Goal: Task Accomplishment & Management: Complete application form

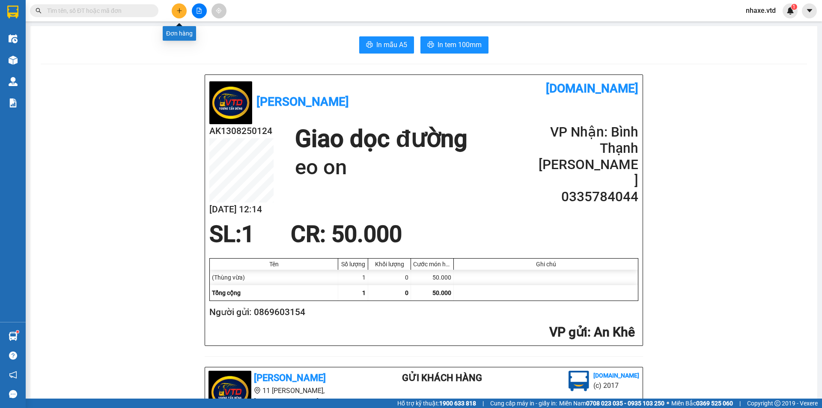
click at [179, 11] on icon "plus" at bounding box center [179, 10] width 5 height 0
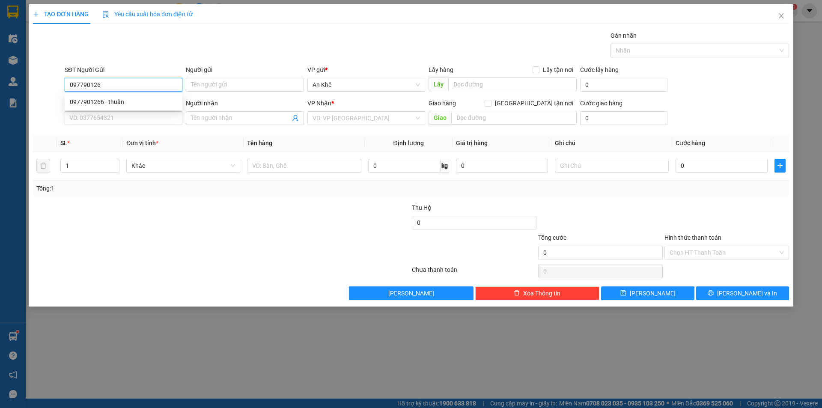
type input "0977901266"
click at [129, 103] on div "0977901266 - thuần" at bounding box center [124, 101] width 108 height 9
type input "thuần"
type input "0989047014"
type input "Thư"
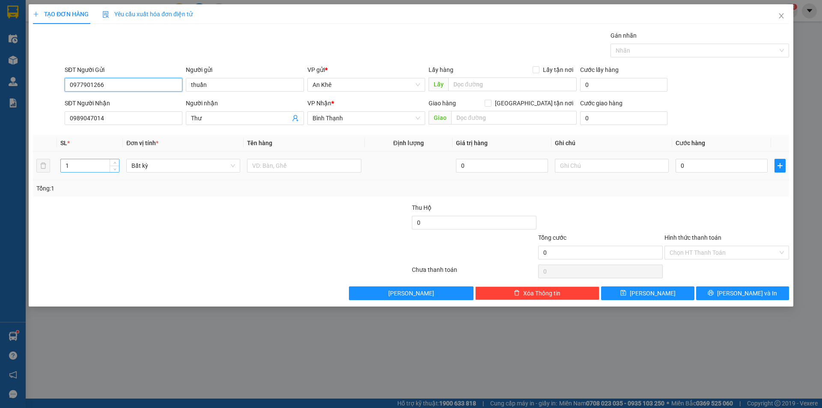
type input "0977901266"
click at [82, 169] on input "1" at bounding box center [90, 165] width 58 height 13
click at [174, 171] on span "Bất kỳ" at bounding box center [184, 165] width 104 height 13
type input "2"
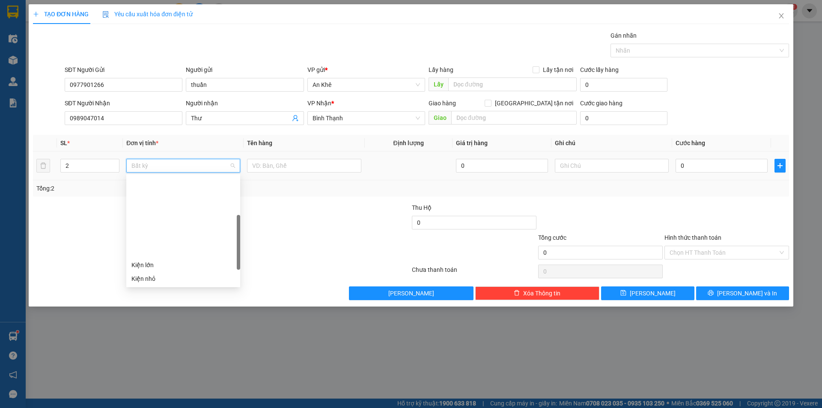
scroll to position [86, 0]
click at [154, 263] on div "Thùng vừa" at bounding box center [184, 261] width 104 height 9
click at [298, 164] on input "text" at bounding box center [304, 166] width 114 height 14
type input "d"
type input "đồ ăn"
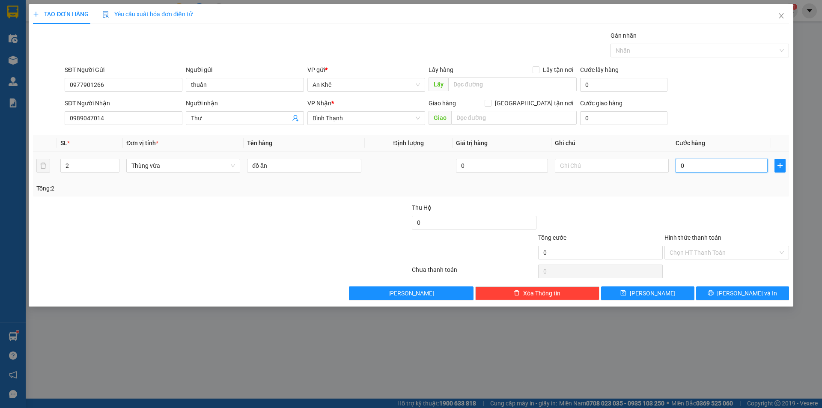
type input "9"
type input "90"
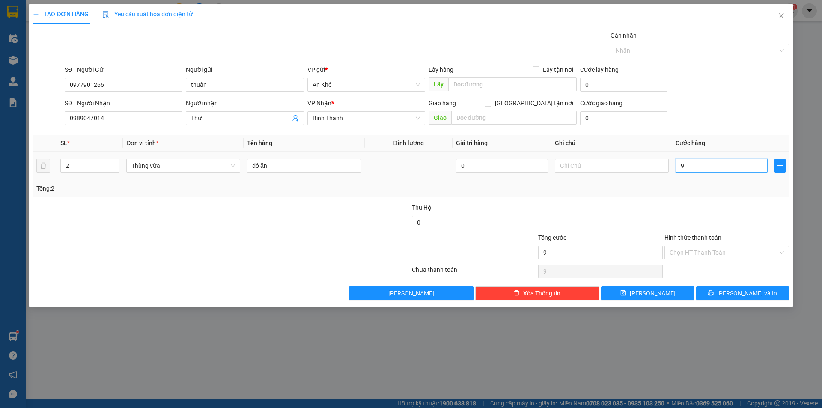
type input "90"
type input "900"
type input "9.000"
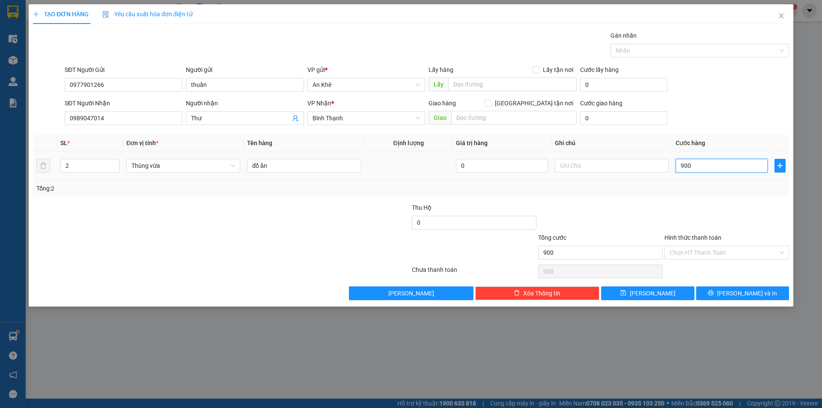
type input "9.000"
type input "90.000"
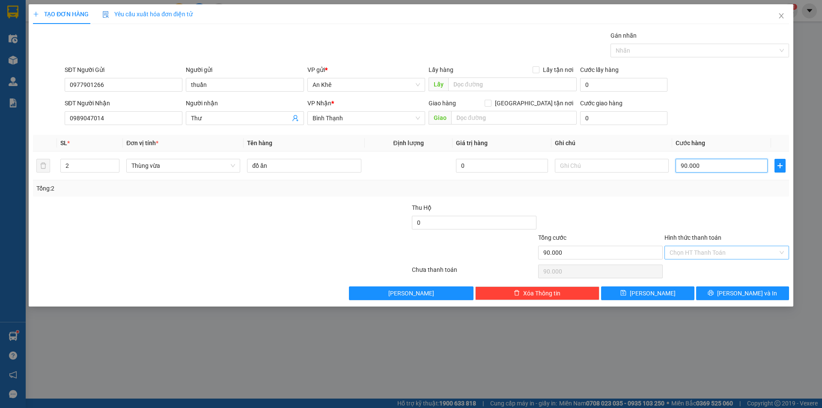
type input "90.000"
click at [717, 251] on input "Hình thức thanh toán" at bounding box center [724, 252] width 108 height 13
click at [712, 269] on div "Tại văn phòng" at bounding box center [727, 269] width 114 height 9
type input "0"
click at [732, 298] on button "[PERSON_NAME] và In" at bounding box center [742, 294] width 93 height 14
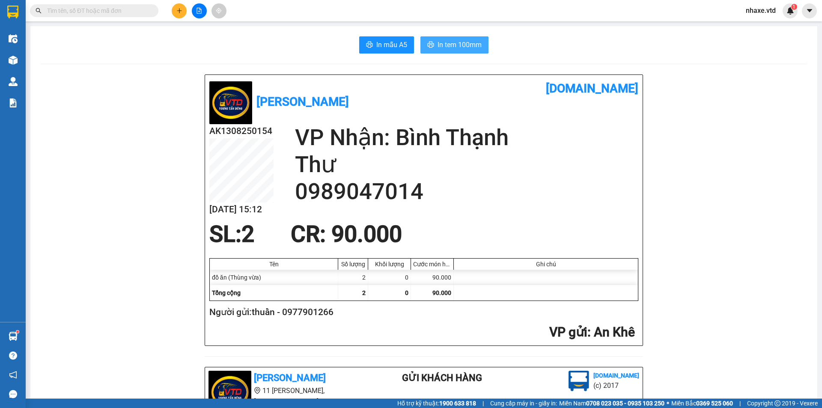
click at [450, 45] on span "In tem 100mm" at bounding box center [460, 44] width 44 height 11
click at [180, 11] on icon "plus" at bounding box center [179, 10] width 5 height 0
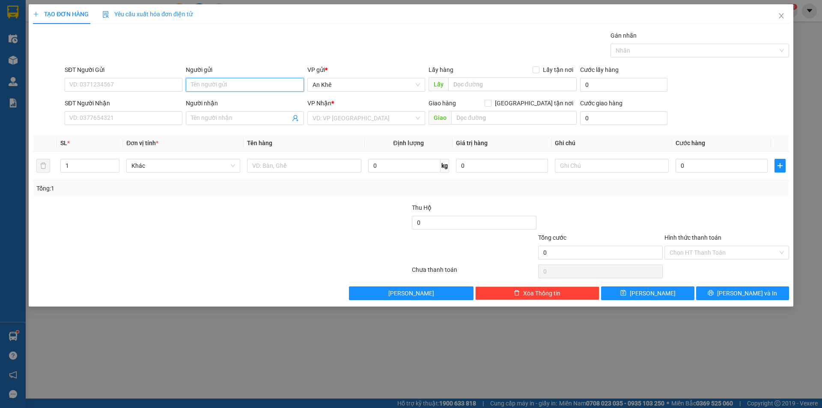
click at [289, 85] on input "Người gửi" at bounding box center [245, 85] width 118 height 14
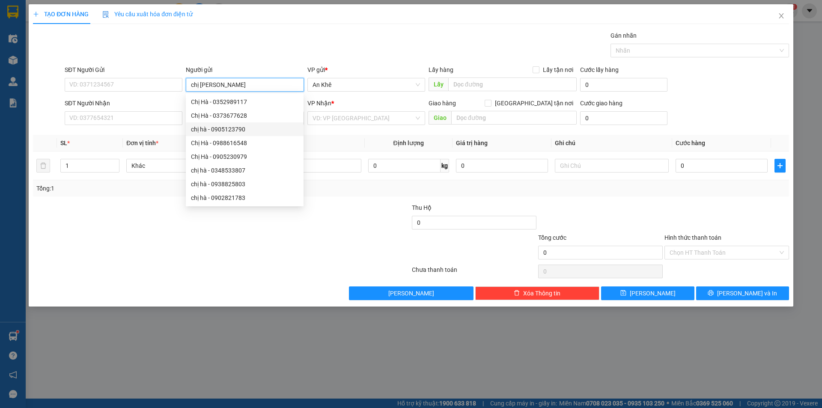
scroll to position [27, 0]
type input "chị h"
click at [783, 16] on icon "close" at bounding box center [781, 15] width 7 height 7
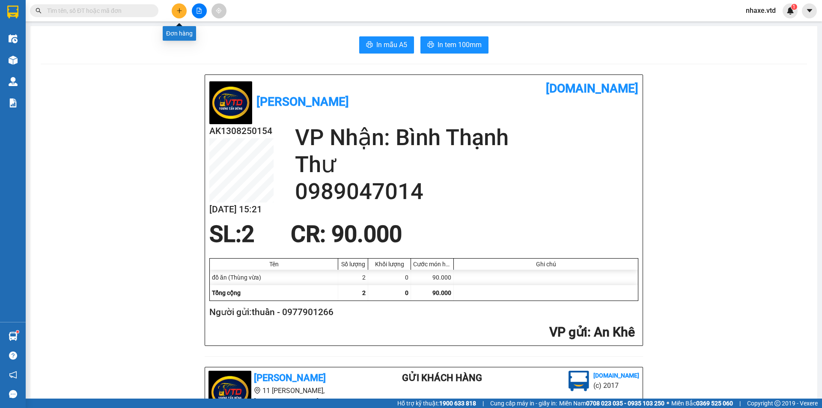
click at [179, 6] on button at bounding box center [179, 10] width 15 height 15
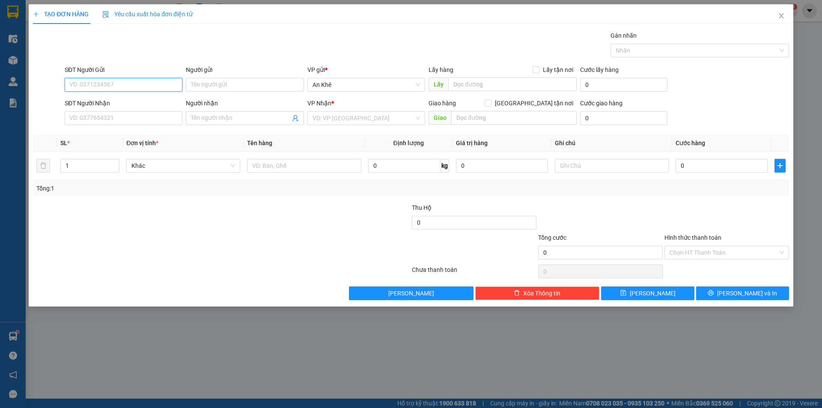
click at [156, 80] on input "SĐT Người Gửi" at bounding box center [124, 85] width 118 height 14
click at [145, 82] on input "0335251495" at bounding box center [124, 85] width 118 height 14
click at [165, 218] on div at bounding box center [158, 218] width 253 height 30
click at [132, 118] on input "SĐT Người Nhận" at bounding box center [124, 118] width 118 height 14
click at [122, 87] on input "0335251495" at bounding box center [124, 85] width 118 height 14
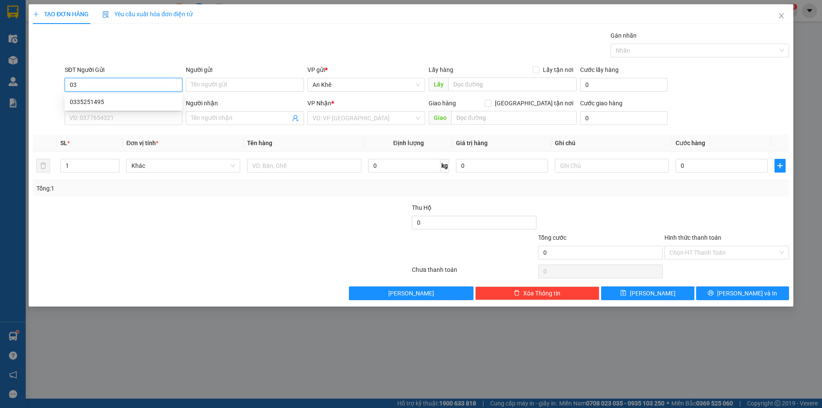
type input "0"
type input "0962962379"
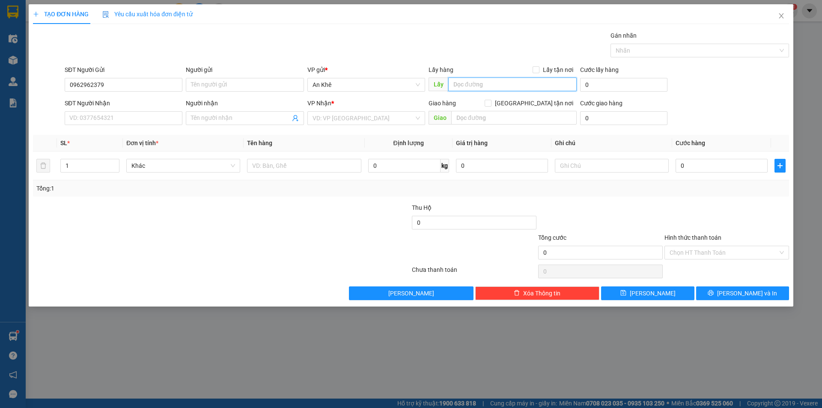
click at [494, 88] on input "text" at bounding box center [512, 85] width 129 height 14
type input "mang yang"
click at [376, 121] on input "search" at bounding box center [364, 118] width 102 height 13
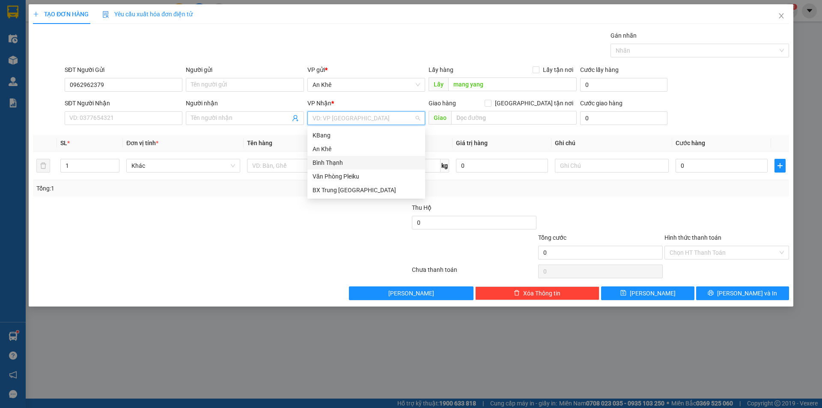
click at [329, 161] on div "Bình Thạnh" at bounding box center [367, 162] width 108 height 9
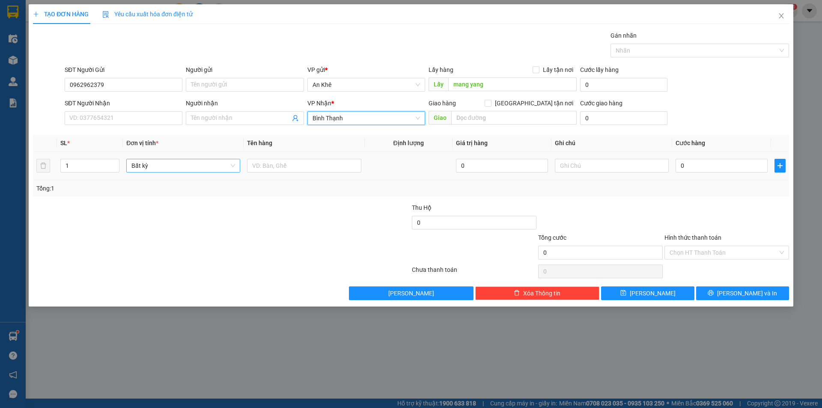
click at [164, 169] on span "Bất kỳ" at bounding box center [184, 165] width 104 height 13
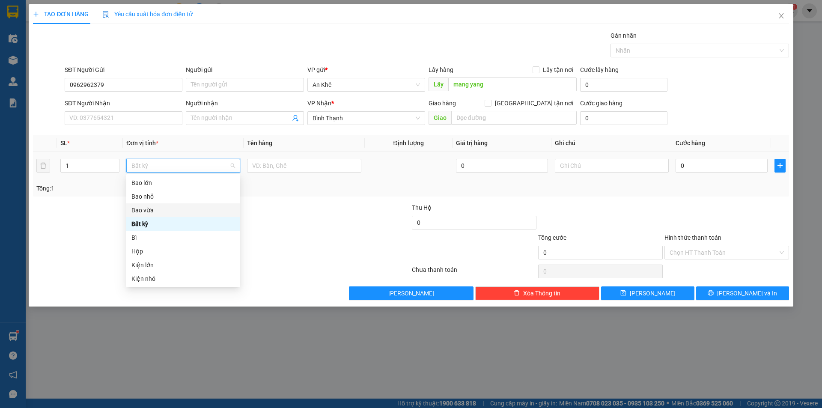
click at [157, 210] on div "Bao vừa" at bounding box center [184, 210] width 104 height 9
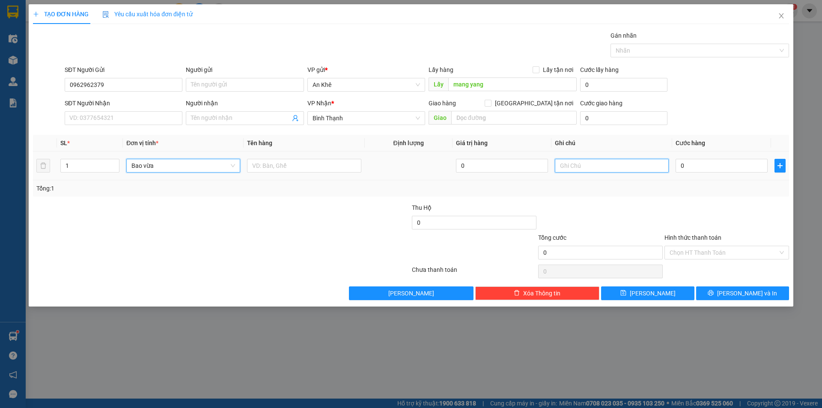
click at [632, 167] on input "text" at bounding box center [612, 166] width 114 height 14
type input "tạm tính"
click at [719, 170] on input "0" at bounding box center [722, 166] width 92 height 14
type input "1"
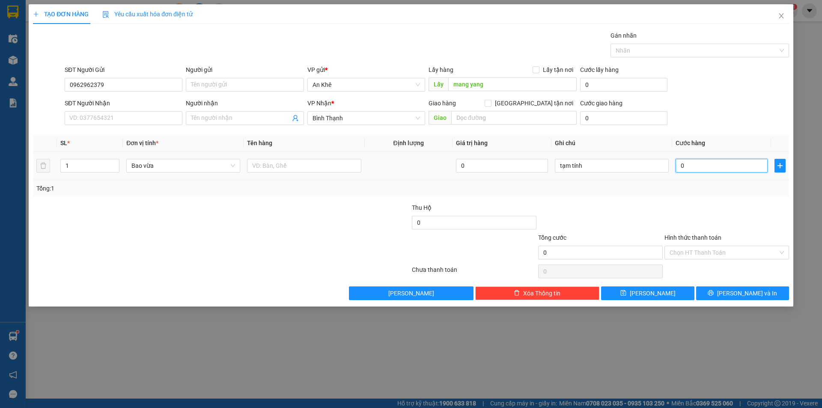
type input "1"
type input "10"
type input "100"
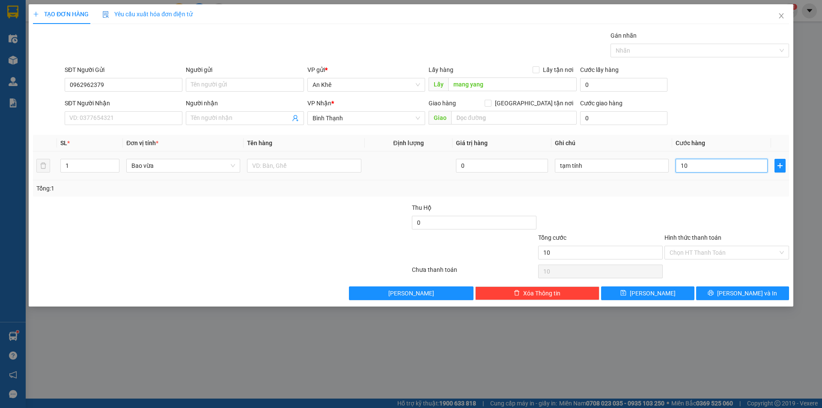
type input "100"
type input "1.000"
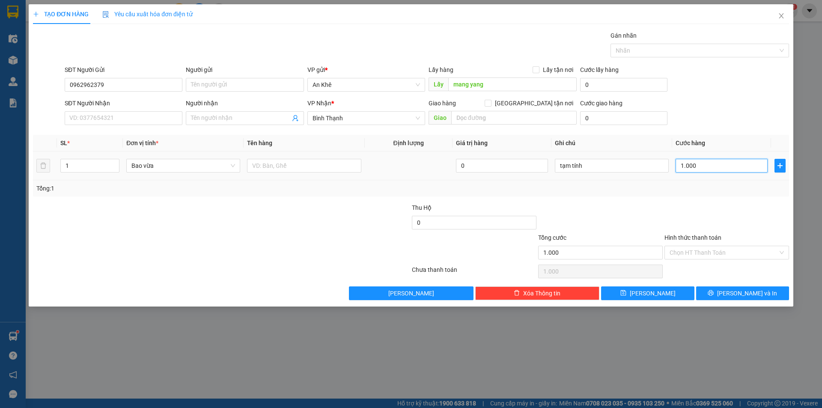
type input "10.000"
type input "100.000"
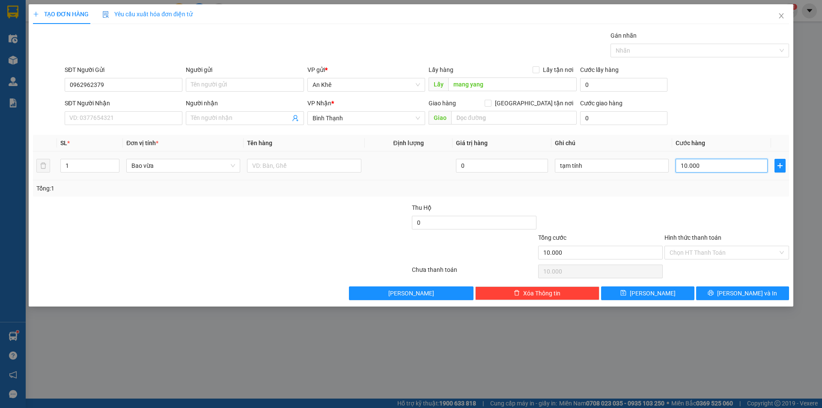
type input "100.000"
click at [649, 293] on span "[PERSON_NAME]" at bounding box center [653, 293] width 46 height 9
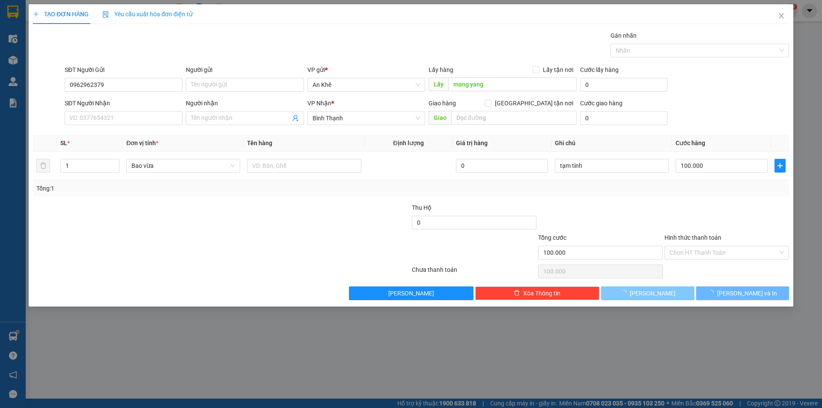
type input "0"
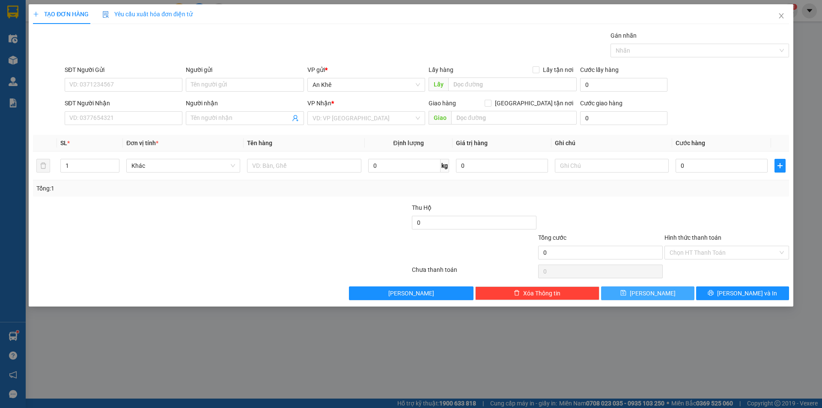
click at [601, 287] on button "[PERSON_NAME]" at bounding box center [647, 294] width 93 height 14
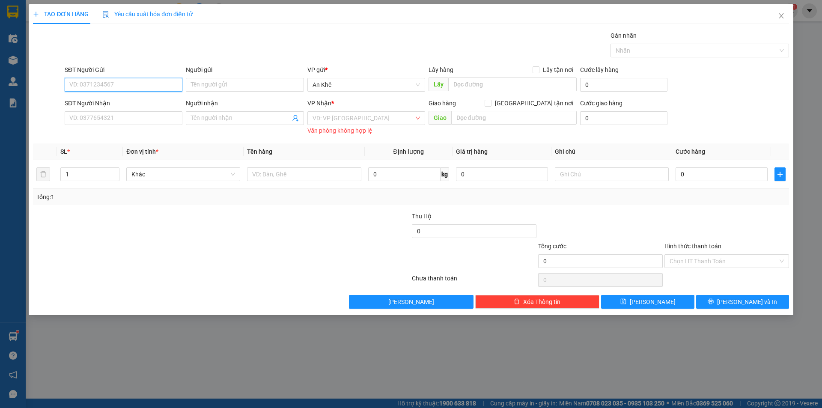
click at [134, 87] on input "SĐT Người Gửi" at bounding box center [124, 85] width 118 height 14
click at [87, 81] on input "SĐT Người Gửi" at bounding box center [124, 85] width 118 height 14
click at [118, 101] on div "0354145077 - tính" at bounding box center [124, 101] width 108 height 9
type input "0354145077"
type input "tính"
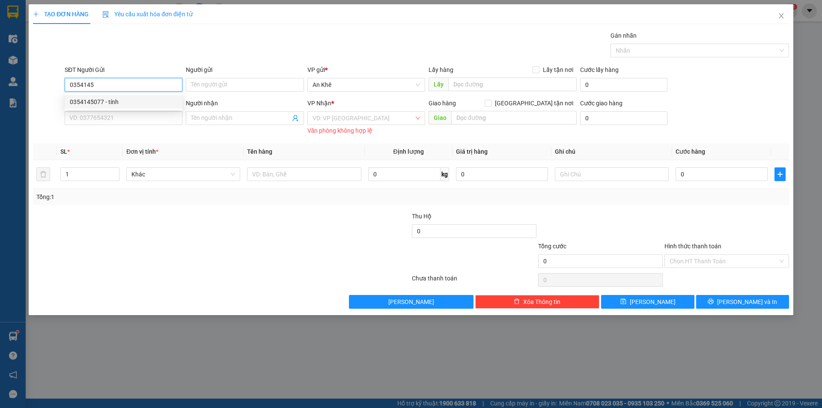
type input "0336600379"
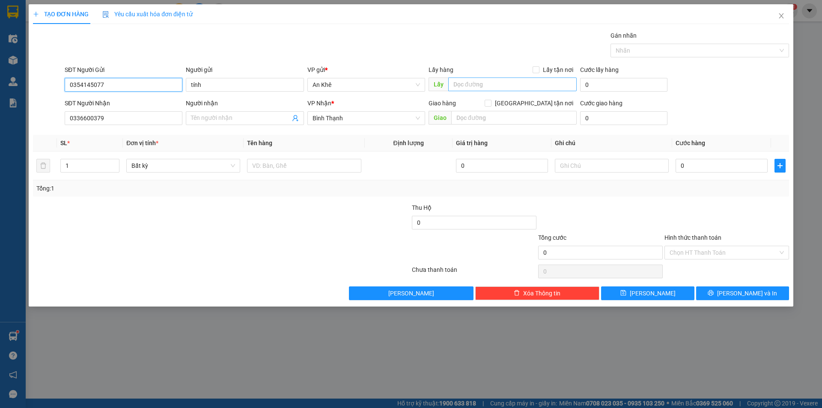
type input "0354145077"
click at [493, 84] on input "text" at bounding box center [512, 85] width 129 height 14
click at [168, 169] on span "Bất kỳ" at bounding box center [184, 165] width 104 height 13
type input "cầu 24 dăk pơ"
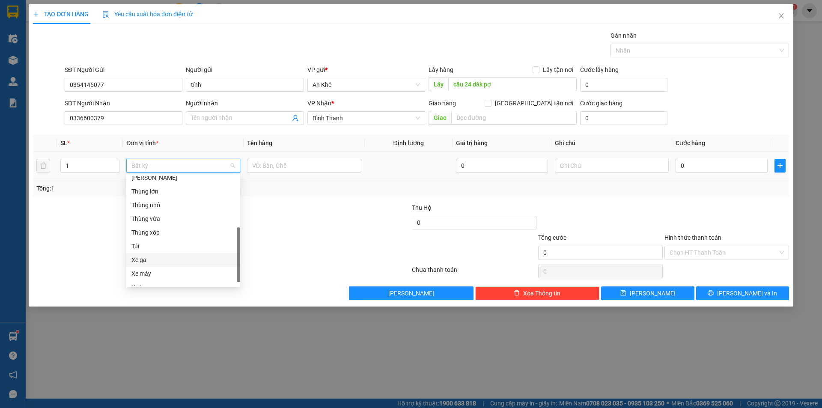
scroll to position [86, 0]
click at [159, 259] on div "Thùng vừa" at bounding box center [184, 261] width 104 height 9
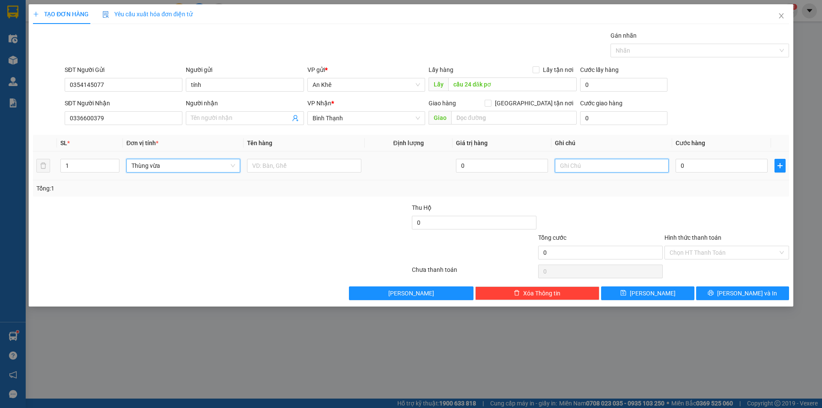
click at [625, 167] on input "text" at bounding box center [612, 166] width 114 height 14
type input "tam tính"
click at [706, 166] on input "0" at bounding box center [722, 166] width 92 height 14
type input "7"
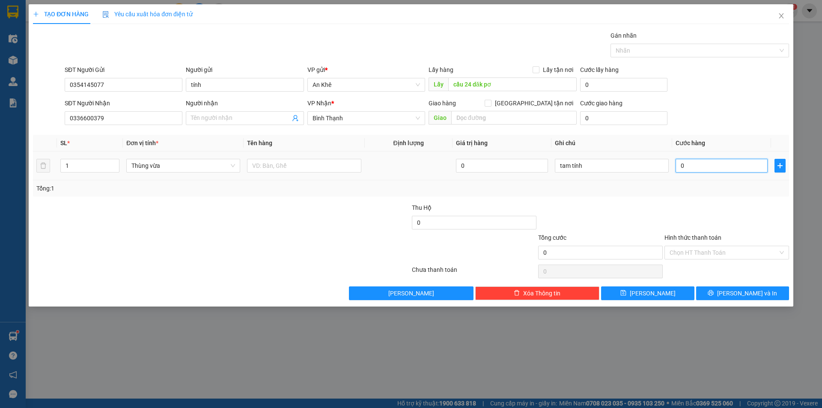
type input "7"
type input "70"
type input "700"
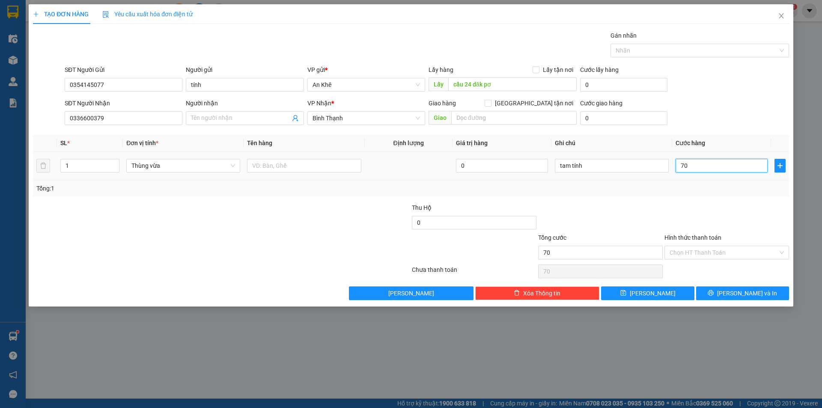
type input "700"
type input "7.000"
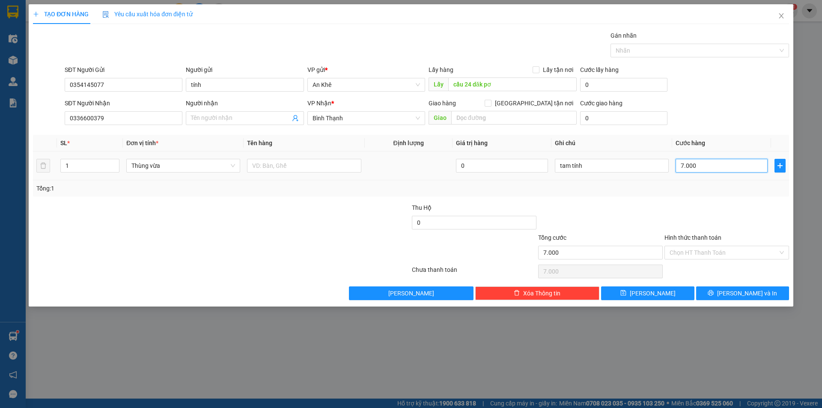
type input "70.000"
click at [648, 293] on span "[PERSON_NAME]" at bounding box center [653, 293] width 46 height 9
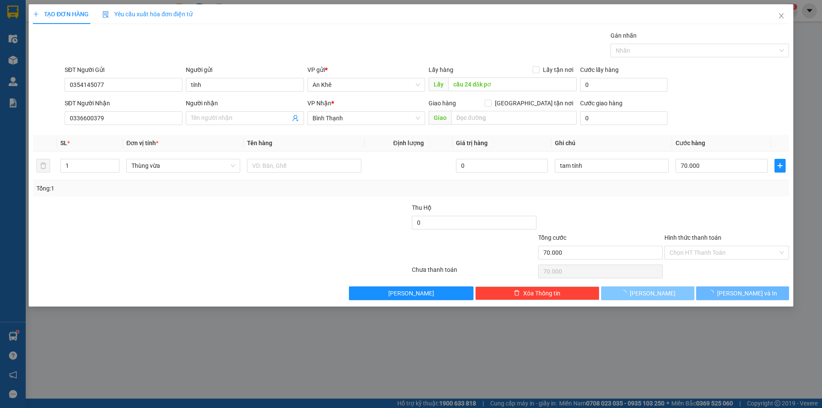
type input "0"
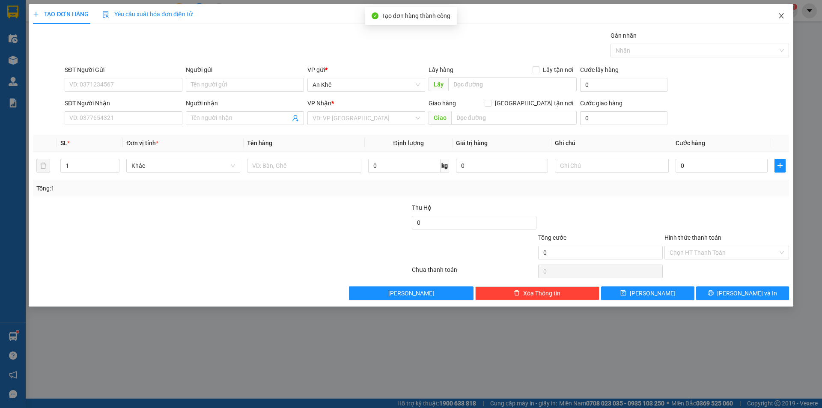
click at [782, 16] on icon "close" at bounding box center [781, 15] width 5 height 5
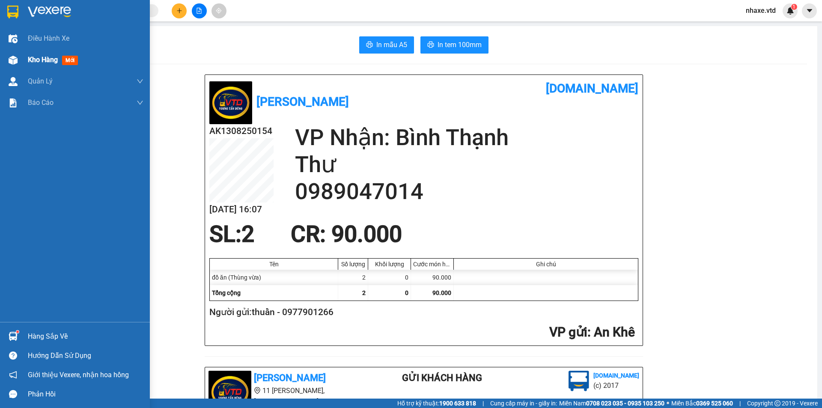
click at [13, 60] on img at bounding box center [13, 60] width 9 height 9
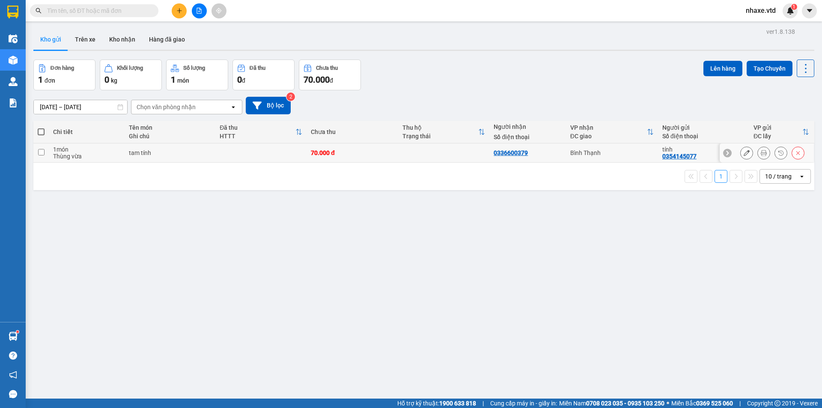
click at [42, 151] on input "checkbox" at bounding box center [41, 152] width 6 height 6
checkbox input "true"
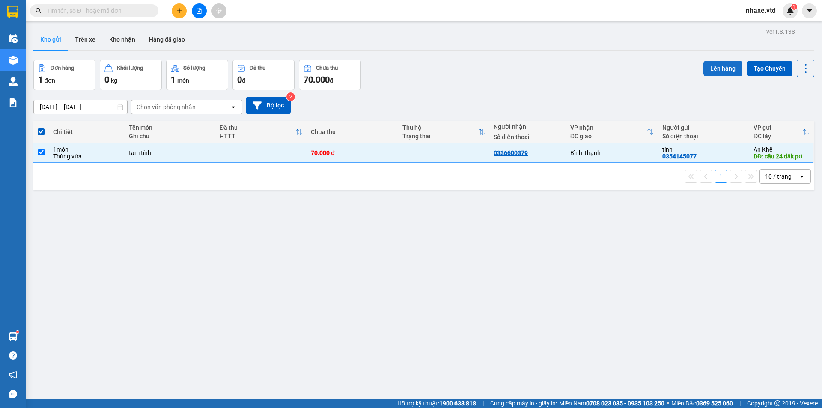
click at [719, 69] on button "Lên hàng" at bounding box center [723, 68] width 39 height 15
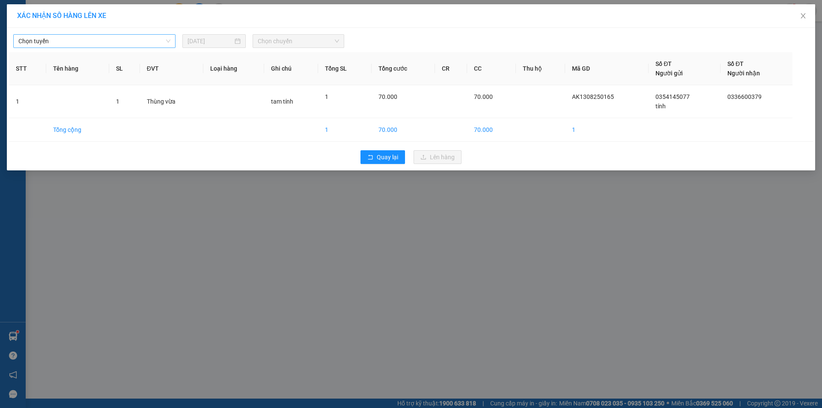
click at [30, 40] on span "Chọn tuyến" at bounding box center [94, 41] width 152 height 13
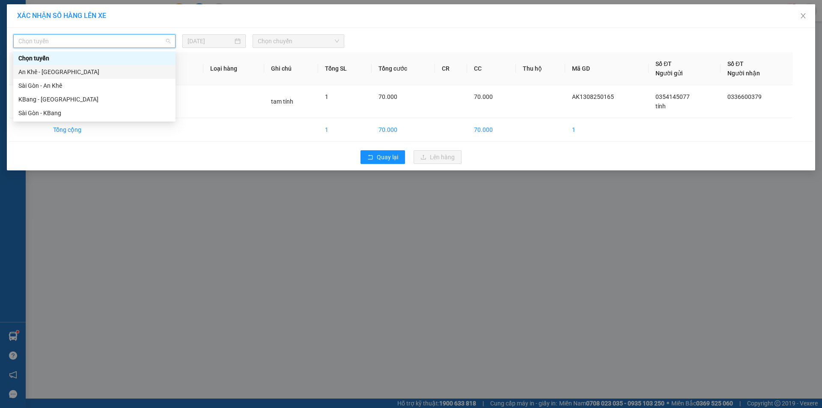
click at [37, 72] on div "An Khê - [GEOGRAPHIC_DATA]" at bounding box center [94, 71] width 152 height 9
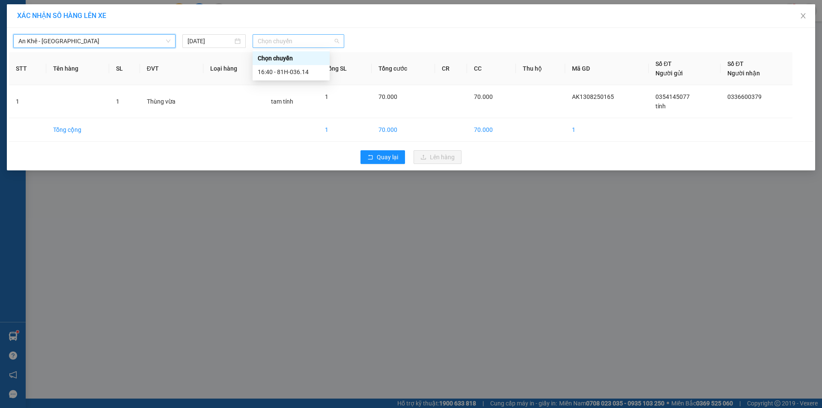
click at [299, 43] on span "Chọn chuyến" at bounding box center [298, 41] width 81 height 13
click at [298, 72] on div "16:40 - 81H-036.14" at bounding box center [291, 71] width 67 height 9
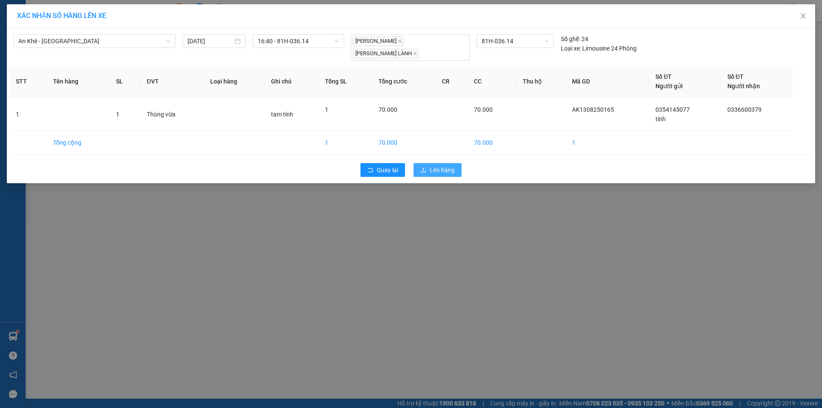
click at [447, 165] on span "Lên hàng" at bounding box center [442, 169] width 25 height 9
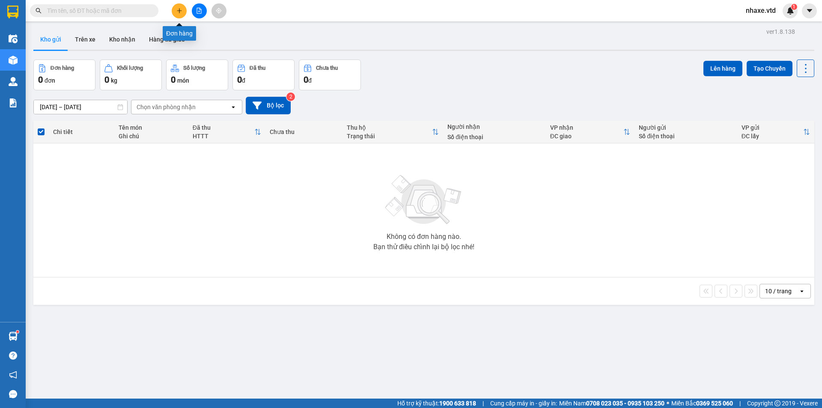
click at [180, 13] on icon "plus" at bounding box center [179, 11] width 6 height 6
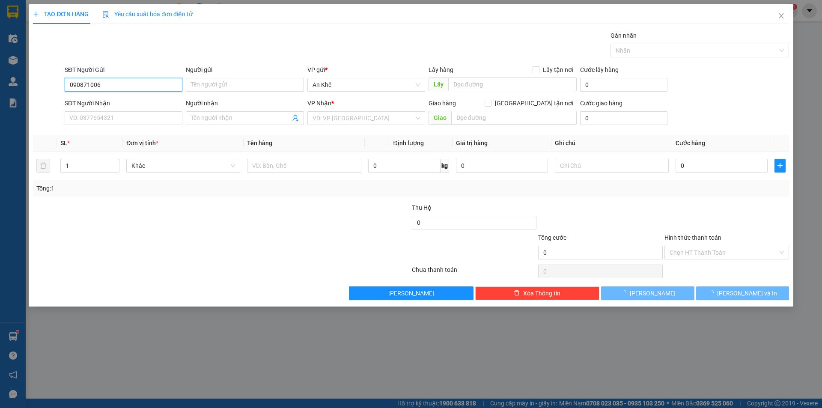
type input "0908710062"
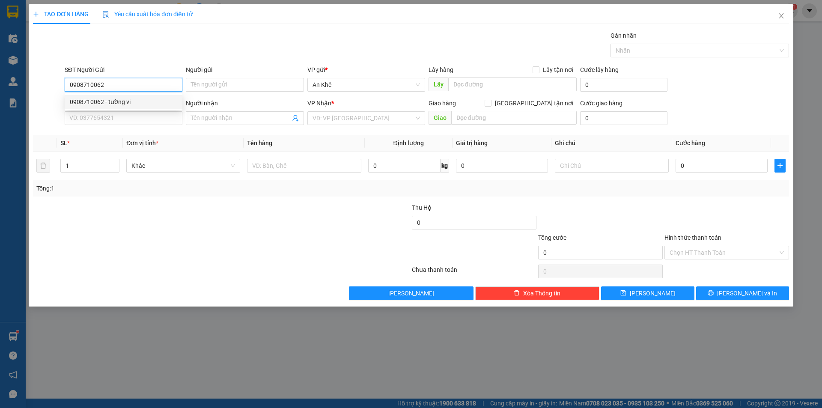
click at [146, 100] on div "0908710062 - tường vi" at bounding box center [124, 101] width 108 height 9
type input "tường vi"
type input "0908710062"
type input "tường vi"
type input "0908710062"
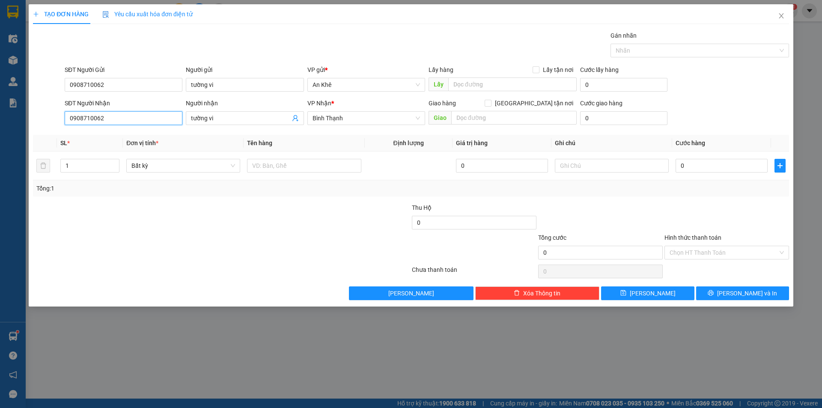
click at [132, 121] on input "0908710062" at bounding box center [124, 118] width 118 height 14
type input "0"
type input "0938519122"
click at [124, 135] on div "0938519122 - toàn quách" at bounding box center [124, 135] width 108 height 9
type input "toàn quách"
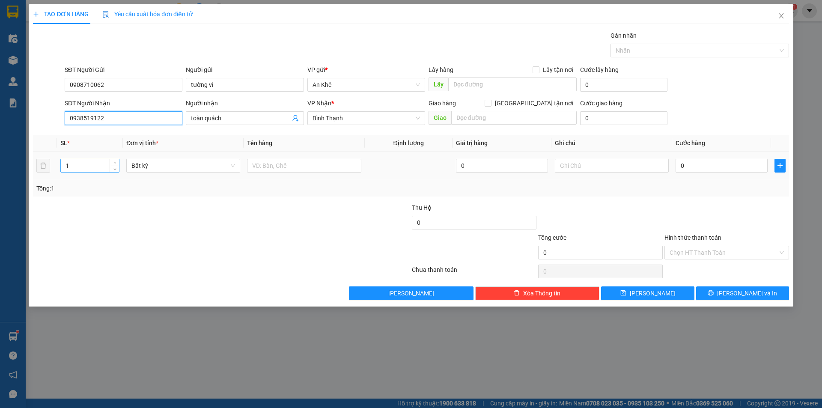
type input "0938519122"
click at [77, 165] on input "1" at bounding box center [90, 165] width 58 height 13
click at [189, 169] on span "Bất kỳ" at bounding box center [184, 165] width 104 height 13
type input "4"
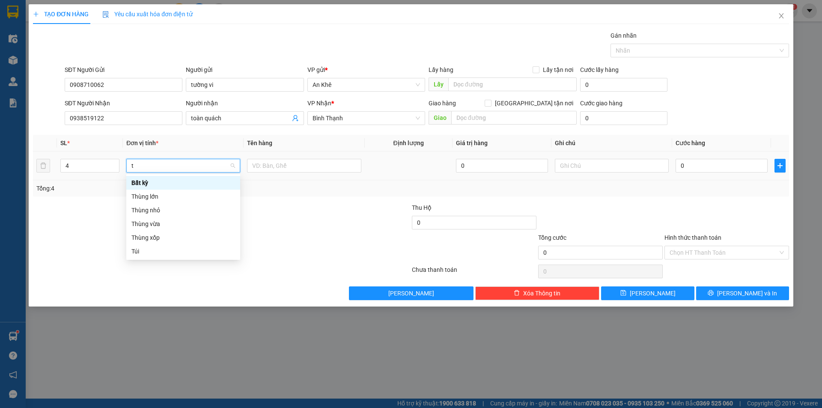
type input "t"
click at [154, 224] on div "Thùng vừa" at bounding box center [184, 223] width 104 height 9
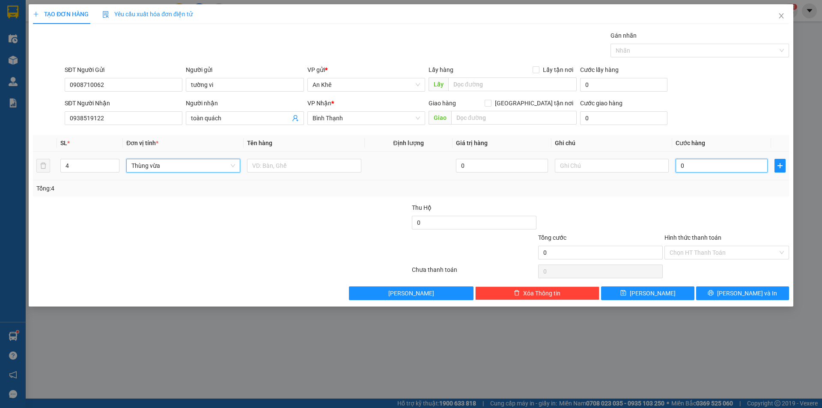
click at [744, 163] on input "0" at bounding box center [722, 166] width 92 height 14
type input "1"
type input "15"
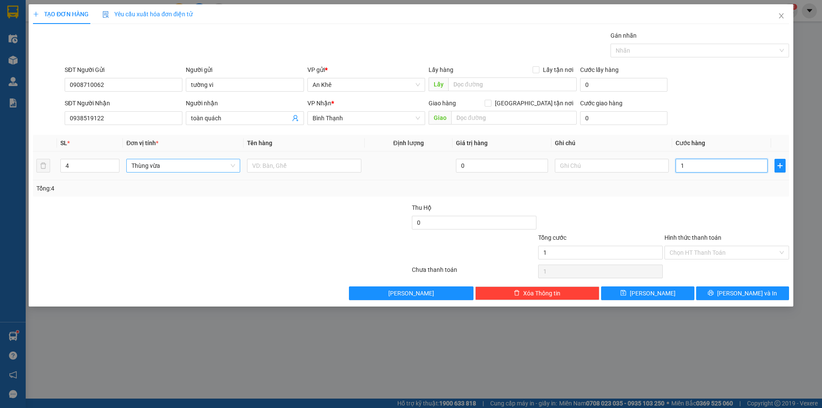
type input "15"
type input "150"
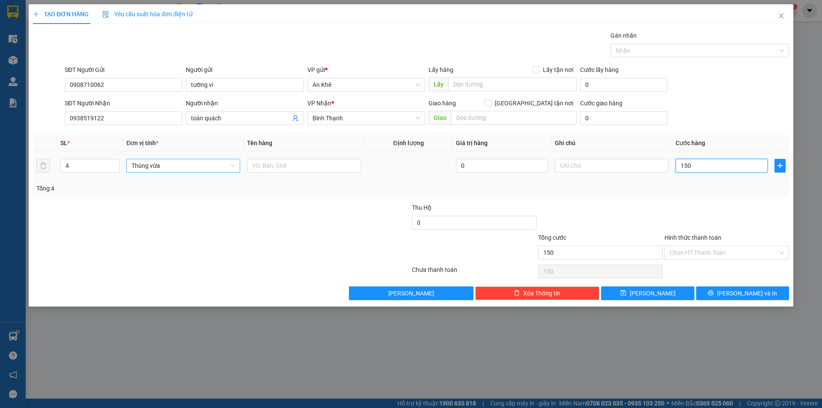
type input "1.500"
type input "15.000"
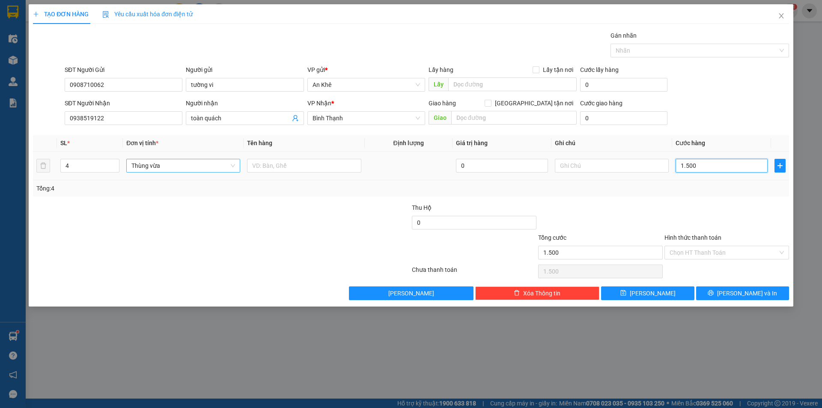
type input "15.000"
type input "150.000"
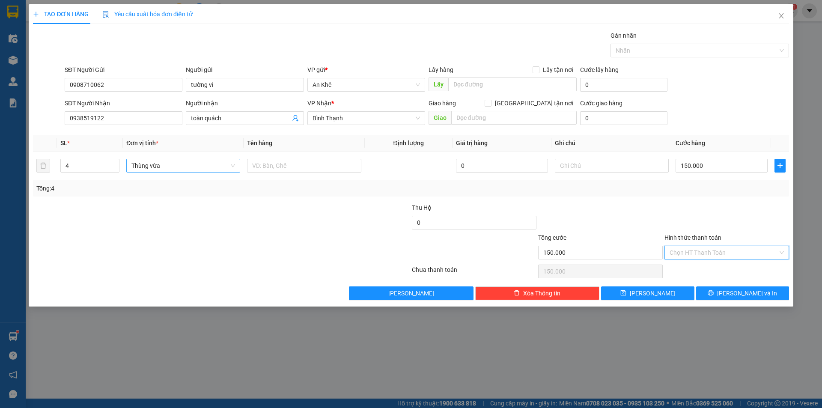
click at [720, 248] on input "Hình thức thanh toán" at bounding box center [724, 252] width 108 height 13
click at [703, 267] on div "Tại văn phòng" at bounding box center [727, 269] width 114 height 9
type input "0"
click at [724, 291] on button "[PERSON_NAME] và In" at bounding box center [742, 294] width 93 height 14
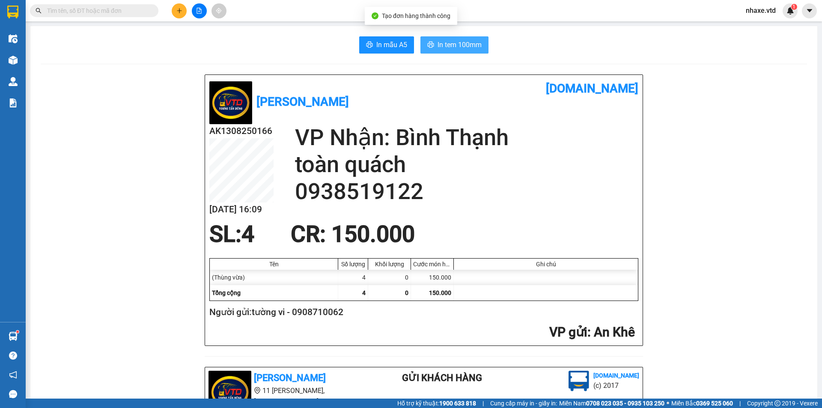
click at [461, 40] on span "In tem 100mm" at bounding box center [460, 44] width 44 height 11
click at [104, 9] on input "text" at bounding box center [97, 10] width 101 height 9
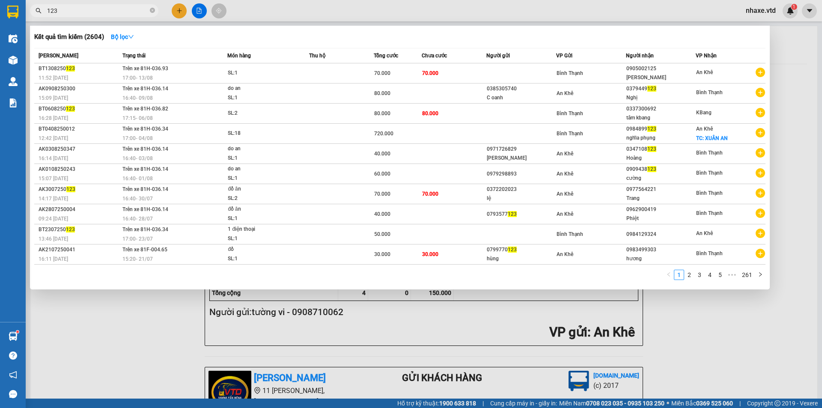
type input "123"
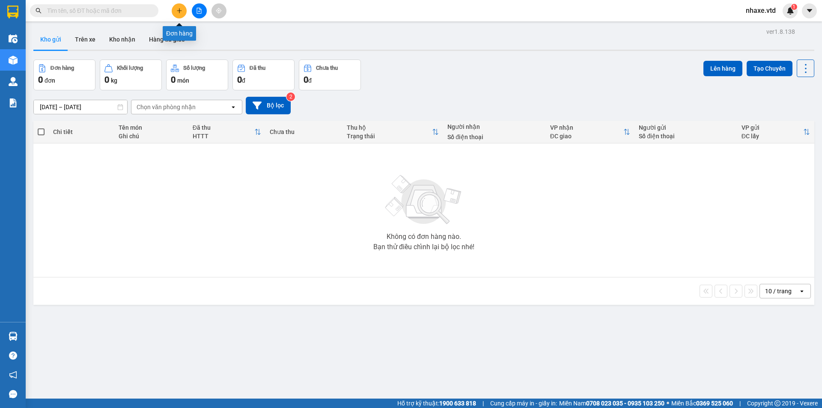
click at [177, 9] on icon "plus" at bounding box center [179, 11] width 6 height 6
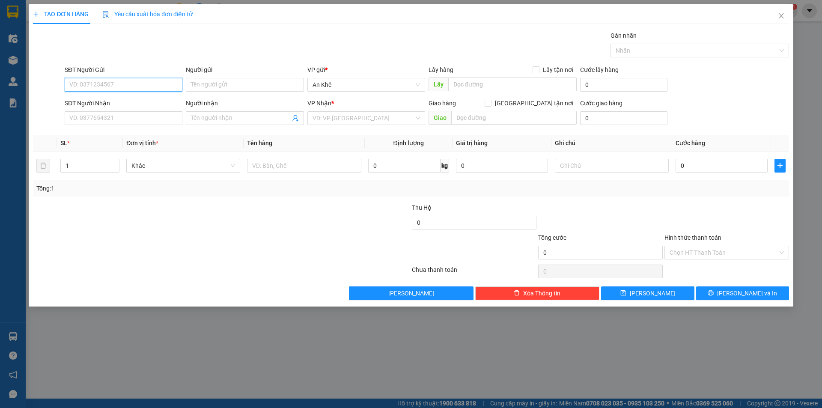
click at [119, 81] on input "SĐT Người Gửi" at bounding box center [124, 85] width 118 height 14
click at [125, 100] on div "0978508423 - cô liên" at bounding box center [124, 101] width 108 height 9
type input "0978508423"
type input "cô liên"
type input "0905162599"
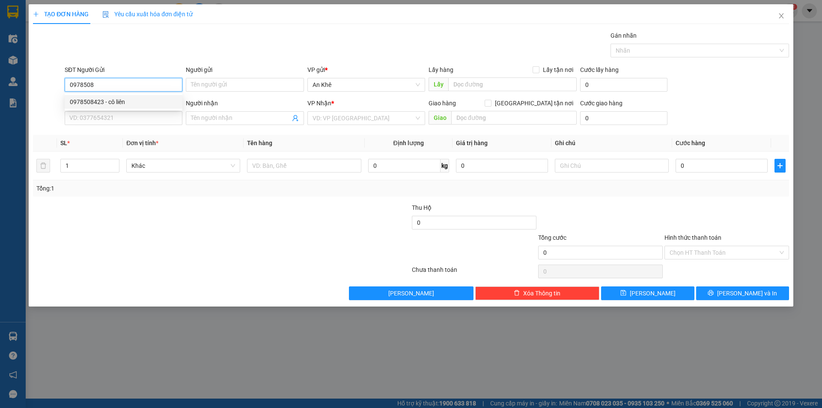
type input "huyền"
type input "0978508423"
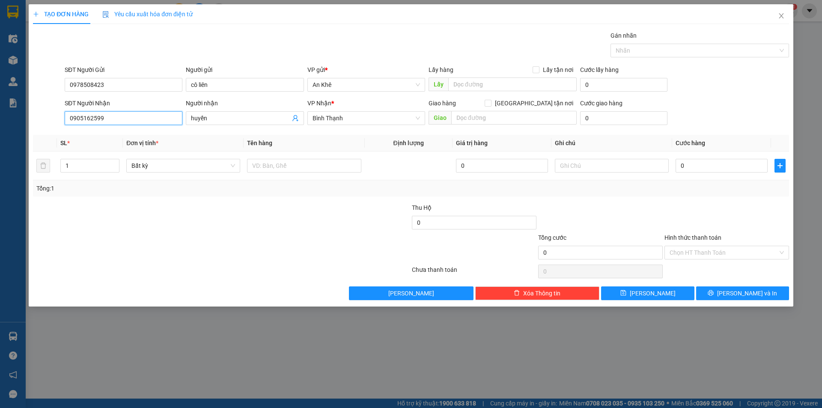
click at [113, 117] on input "0905162599" at bounding box center [124, 118] width 118 height 14
type input "0"
click at [127, 137] on div "0978471999 - Hảo" at bounding box center [124, 135] width 108 height 9
type input "0978471999"
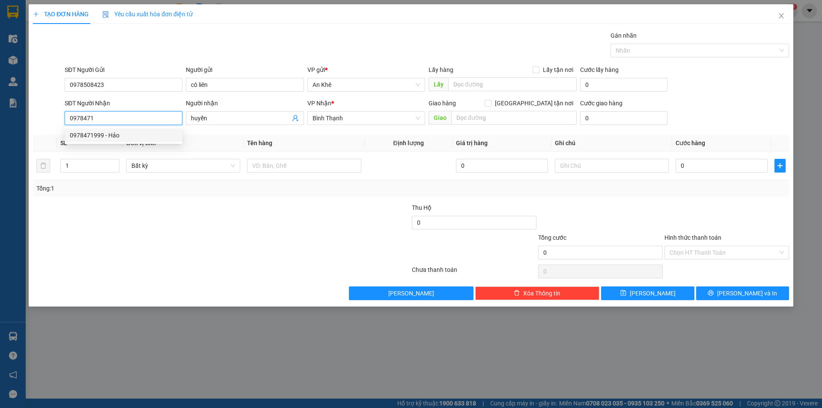
type input "Hảo"
click at [152, 167] on span "Bất kỳ" at bounding box center [184, 165] width 104 height 13
type input "0978471999"
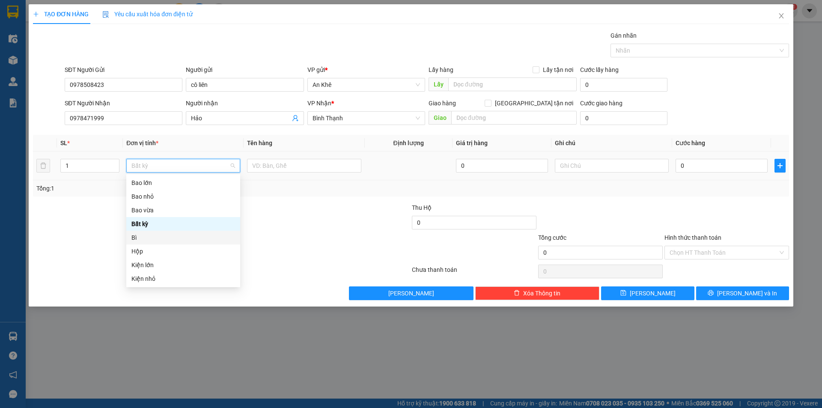
click at [142, 237] on div "Bì" at bounding box center [184, 237] width 104 height 9
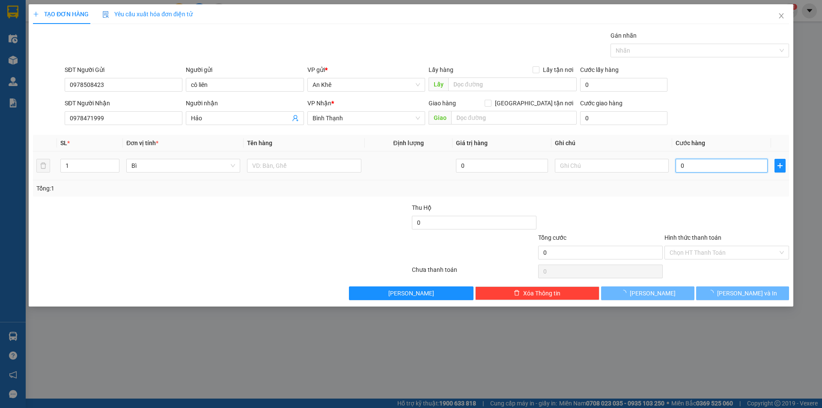
click at [715, 167] on input "0" at bounding box center [722, 166] width 92 height 14
type input "3"
type input "30"
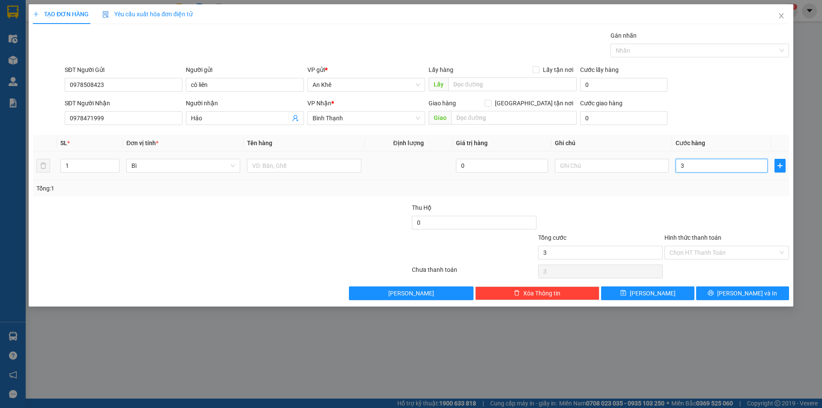
type input "30"
type input "300"
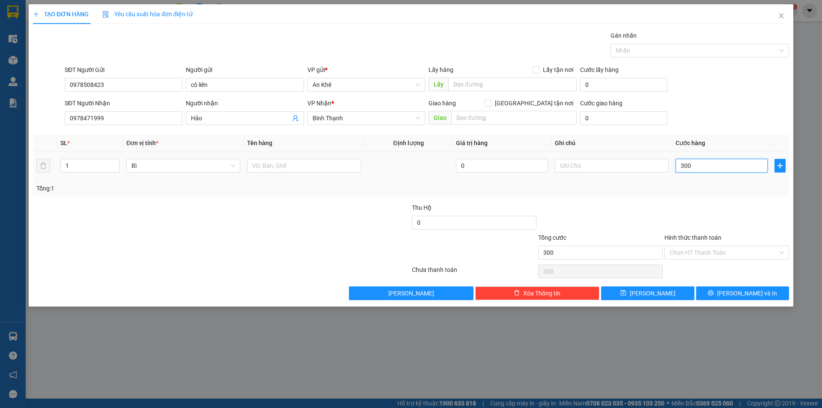
type input "3.000"
type input "30.000"
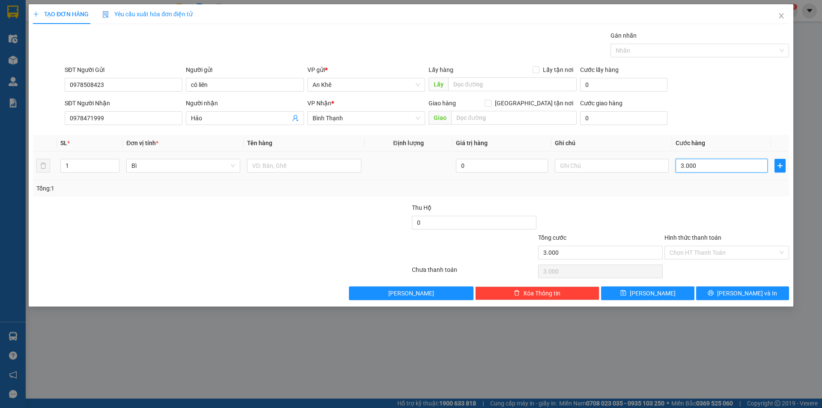
type input "30.000"
click at [708, 249] on input "Hình thức thanh toán" at bounding box center [724, 252] width 108 height 13
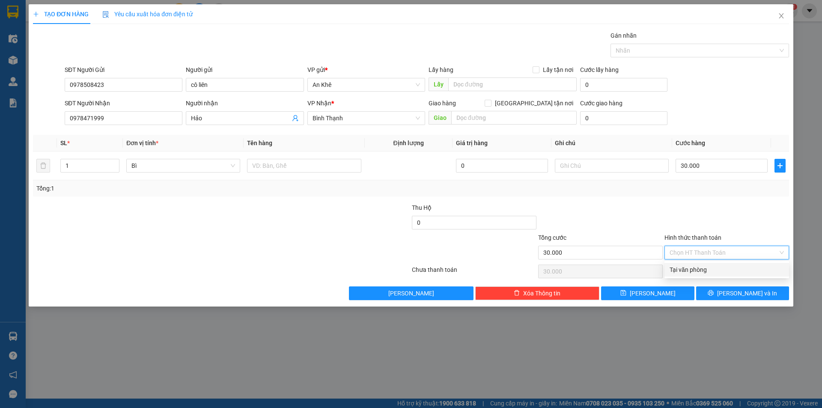
click at [709, 270] on div "Tại văn phòng" at bounding box center [727, 269] width 114 height 9
type input "0"
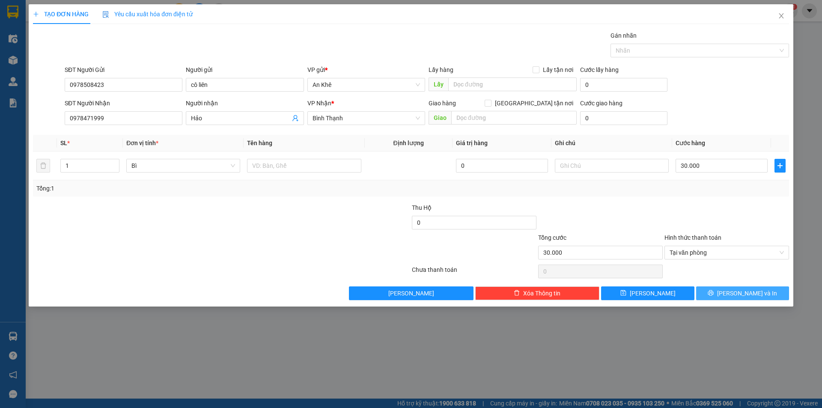
click at [714, 294] on icon "printer" at bounding box center [711, 293] width 6 height 6
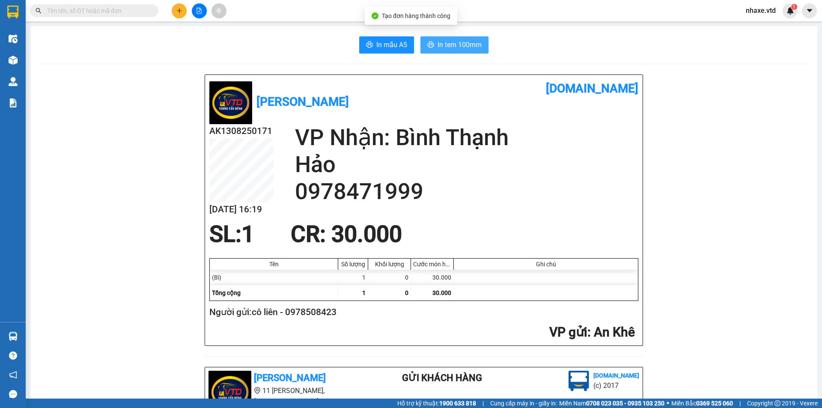
click at [455, 42] on span "In tem 100mm" at bounding box center [460, 44] width 44 height 11
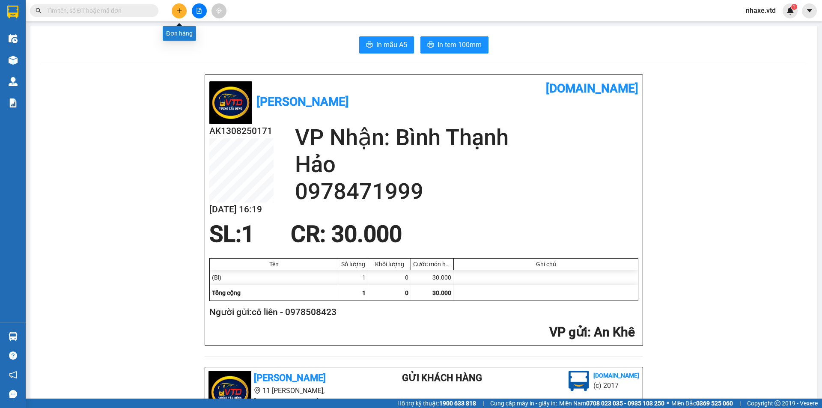
click at [177, 10] on icon "plus" at bounding box center [179, 11] width 6 height 6
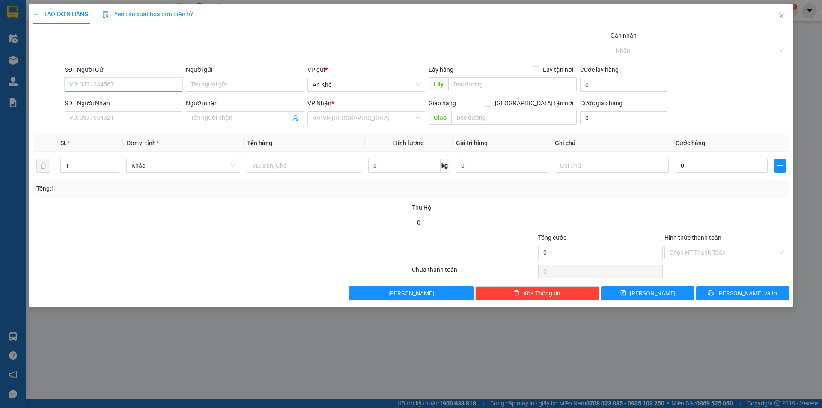
click at [138, 85] on input "SĐT Người Gửi" at bounding box center [124, 85] width 118 height 14
click at [110, 101] on div "0907290693 - Cường" at bounding box center [124, 101] width 108 height 9
type input "0907290693"
type input "Cường"
type input "0937870788"
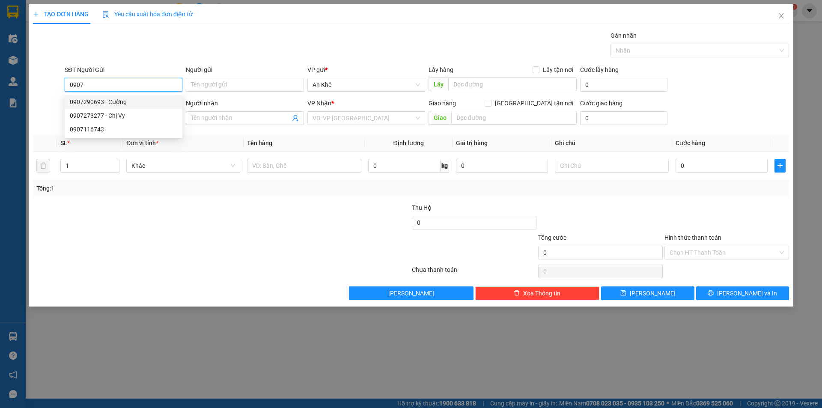
type input "Vũ"
type input "0907290693"
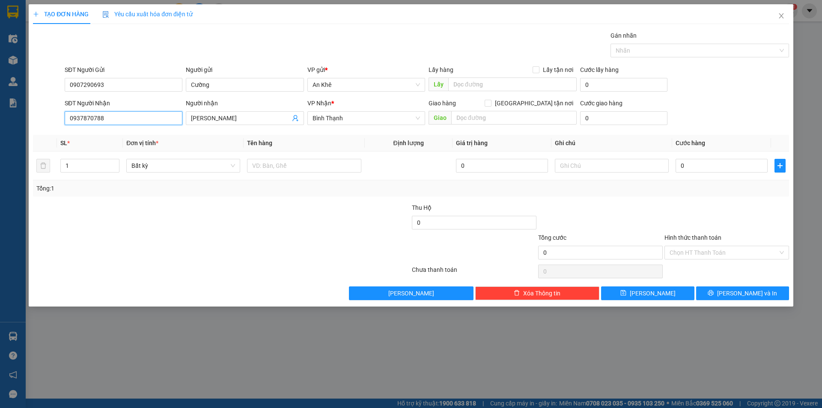
click at [138, 120] on input "0937870788" at bounding box center [124, 118] width 118 height 14
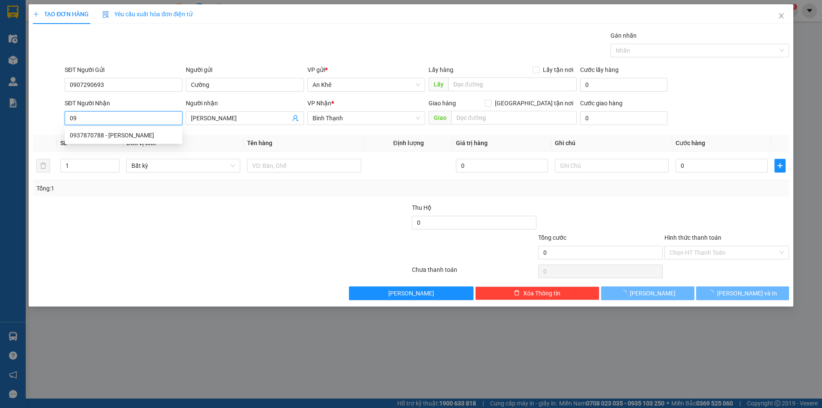
type input "0"
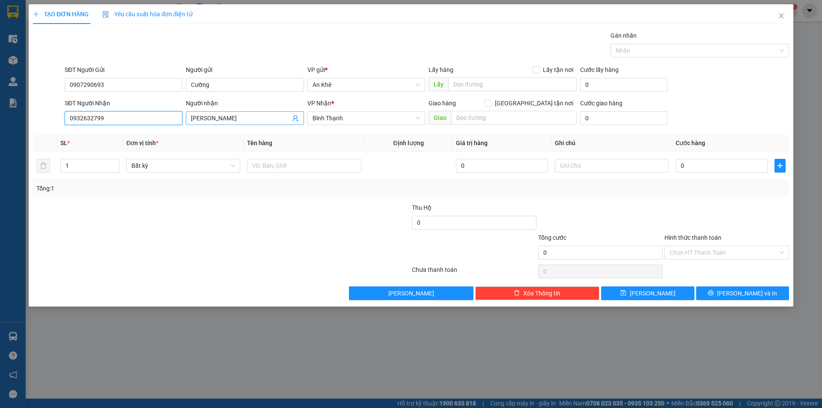
type input "0932632799"
click at [227, 124] on span "Vũ" at bounding box center [245, 118] width 118 height 14
type input "V"
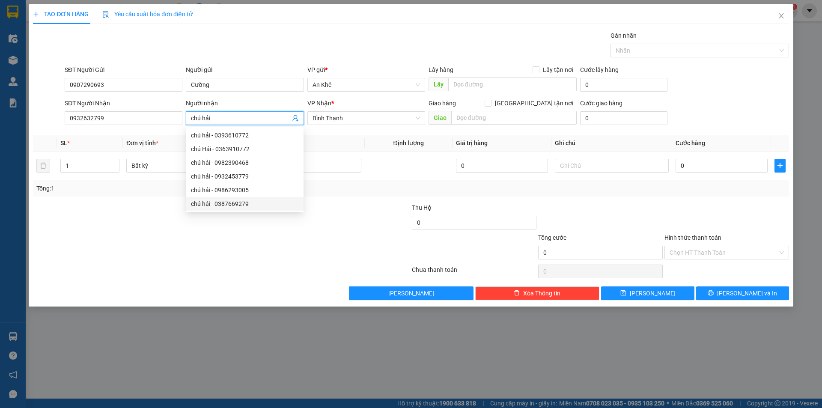
type input "chú hải"
click at [295, 240] on div at bounding box center [348, 248] width 126 height 30
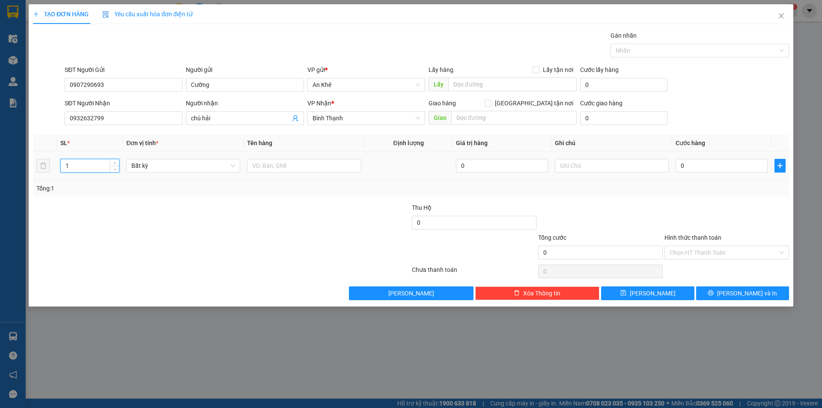
click at [79, 167] on input "1" at bounding box center [90, 165] width 58 height 13
click at [157, 164] on span "Bất kỳ" at bounding box center [184, 165] width 104 height 13
type input "2"
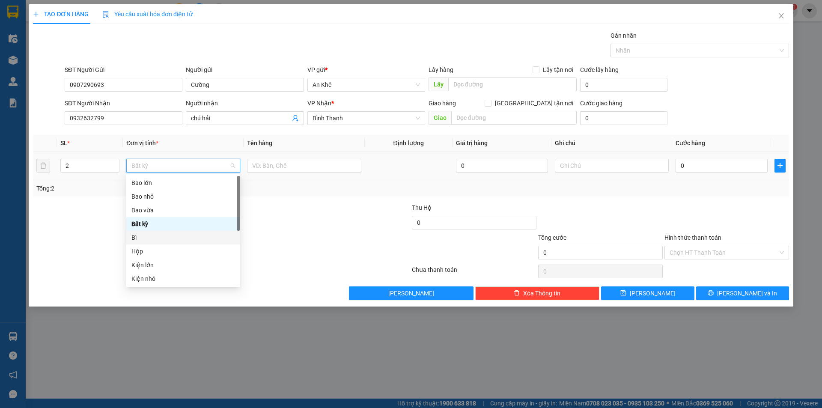
click at [144, 239] on div "Bì" at bounding box center [184, 237] width 104 height 9
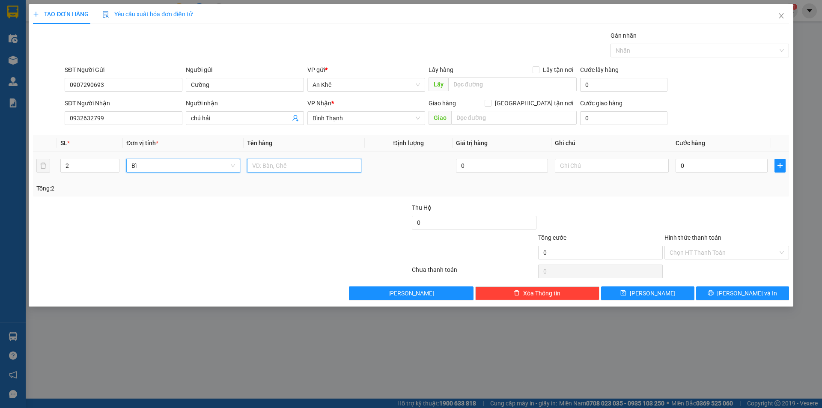
click at [305, 164] on input "text" at bounding box center [304, 166] width 114 height 14
type input "giấy tờ"
click at [725, 163] on input "0" at bounding box center [722, 166] width 92 height 14
type input "6"
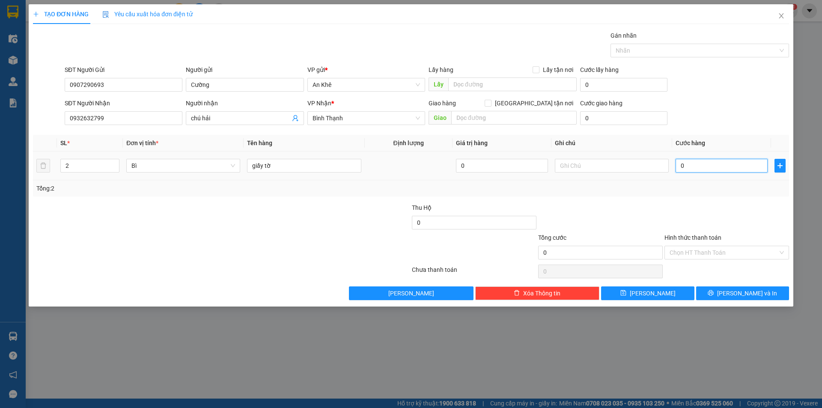
type input "6"
type input "60"
type input "600"
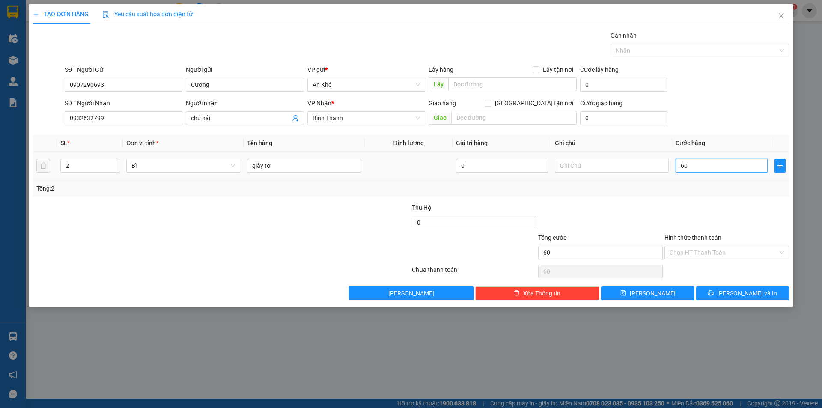
type input "600"
type input "6.000"
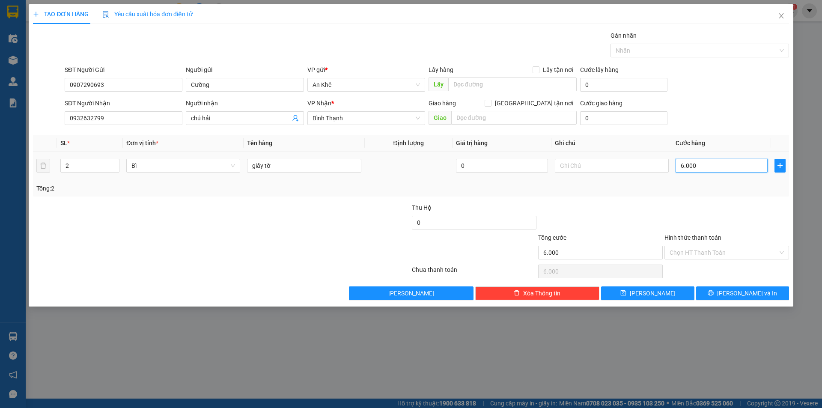
type input "60.000"
click at [730, 297] on button "[PERSON_NAME] và In" at bounding box center [742, 294] width 93 height 14
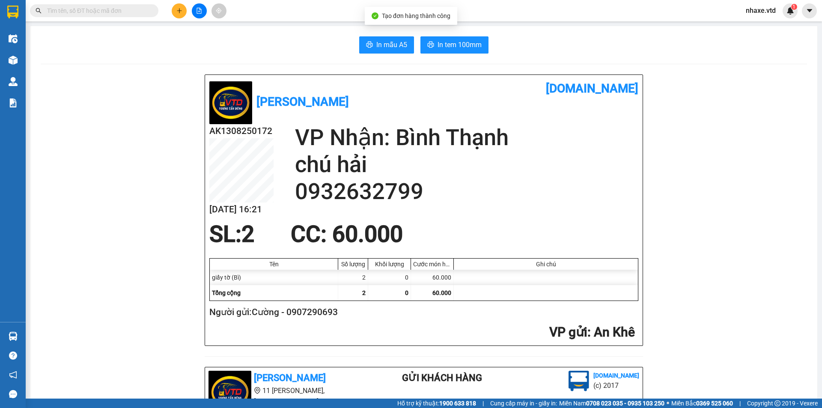
click at [467, 41] on span "In tem 100mm" at bounding box center [460, 44] width 44 height 11
click at [176, 12] on icon "plus" at bounding box center [179, 11] width 6 height 6
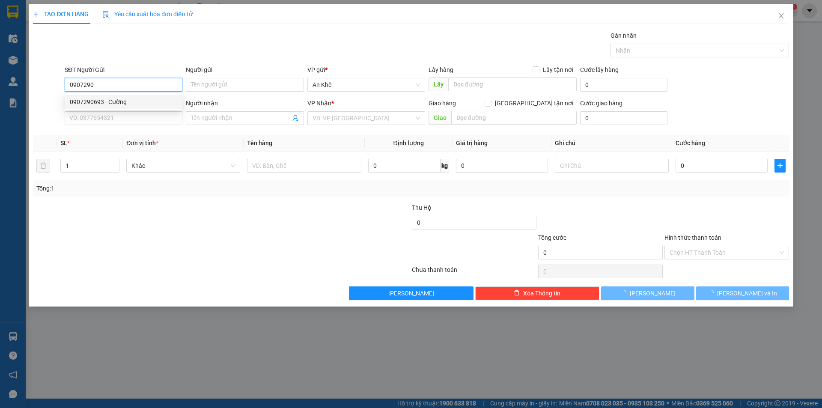
click at [124, 102] on div "0907290693 - Cường" at bounding box center [124, 101] width 108 height 9
type input "0907290693"
type input "Cường"
type input "0932632799"
type input "chú hải"
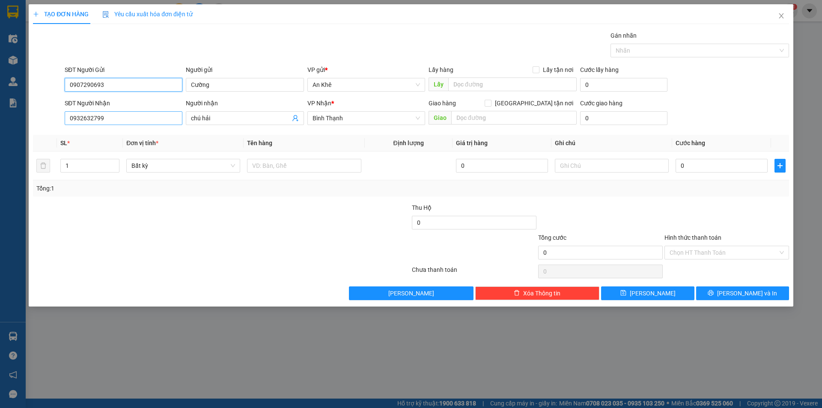
type input "0907290693"
click at [126, 118] on input "0932632799" at bounding box center [124, 118] width 118 height 14
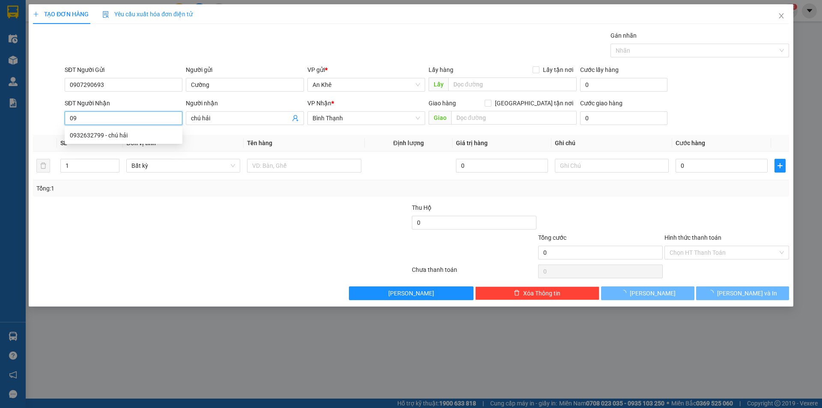
type input "0"
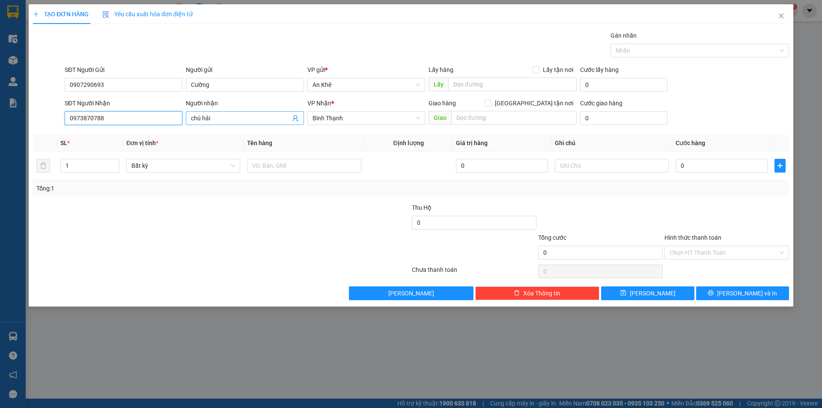
type input "0973870788"
click at [237, 120] on input "chú hải" at bounding box center [240, 118] width 99 height 9
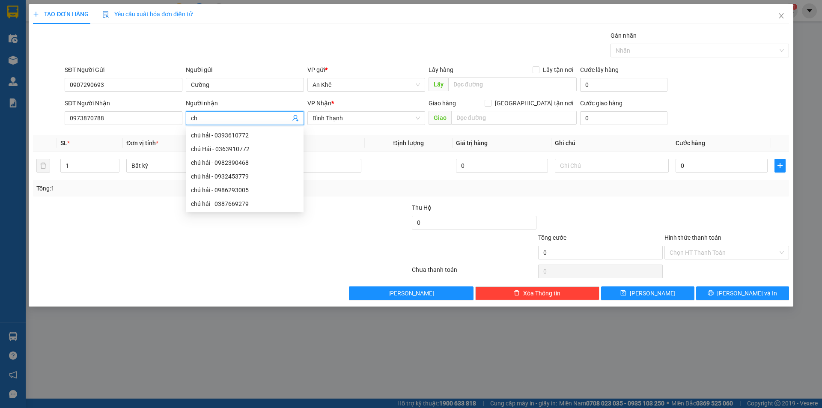
type input "c"
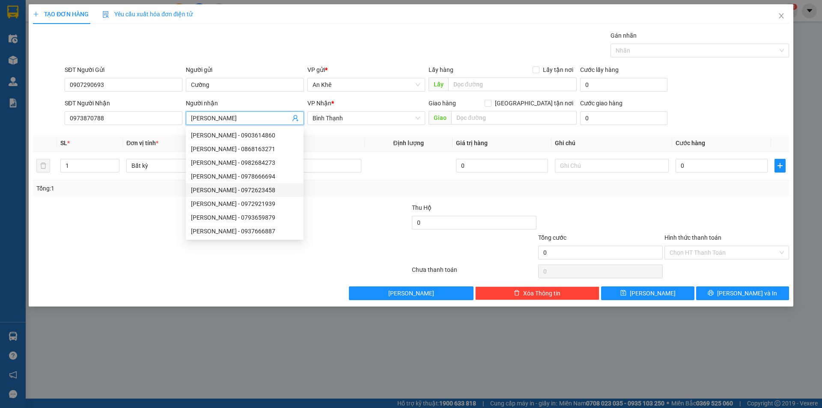
type input "anh vũ"
click at [107, 206] on div at bounding box center [158, 218] width 253 height 30
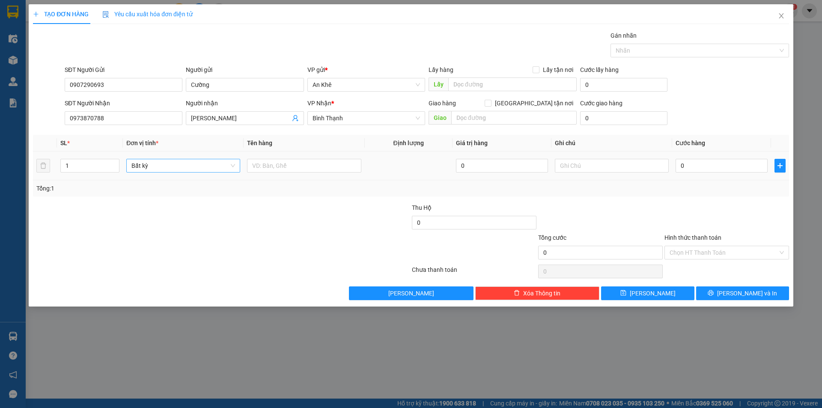
click at [145, 168] on span "Bất kỳ" at bounding box center [184, 165] width 104 height 13
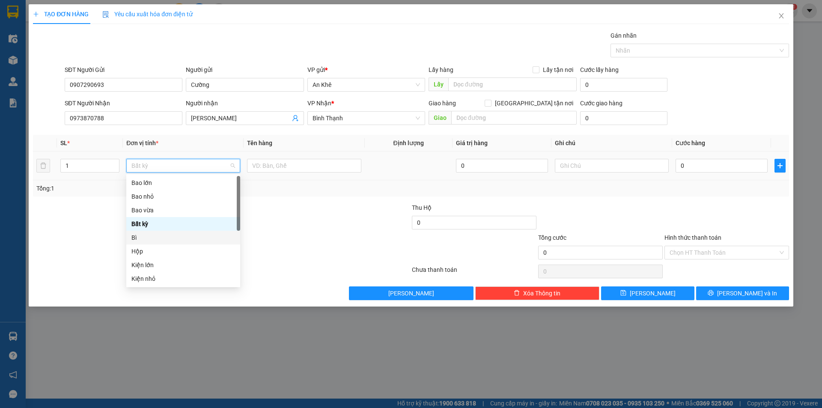
click at [142, 237] on div "Bì" at bounding box center [184, 237] width 104 height 9
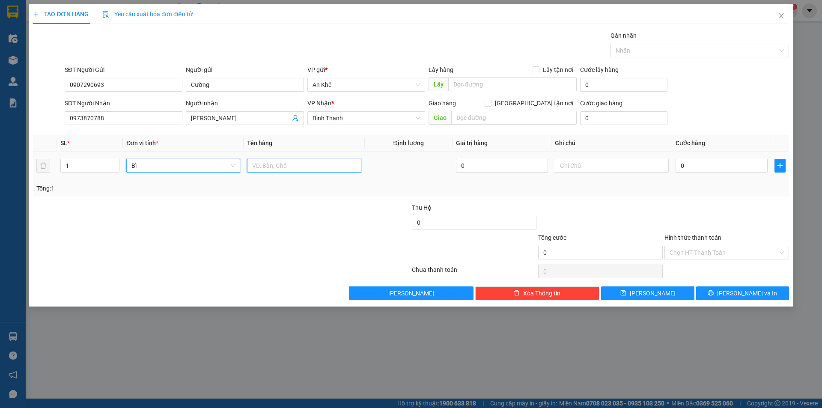
click at [307, 164] on input "text" at bounding box center [304, 166] width 114 height 14
type input "giấy tờ"
click at [742, 166] on input "0" at bounding box center [722, 166] width 92 height 14
type input "3"
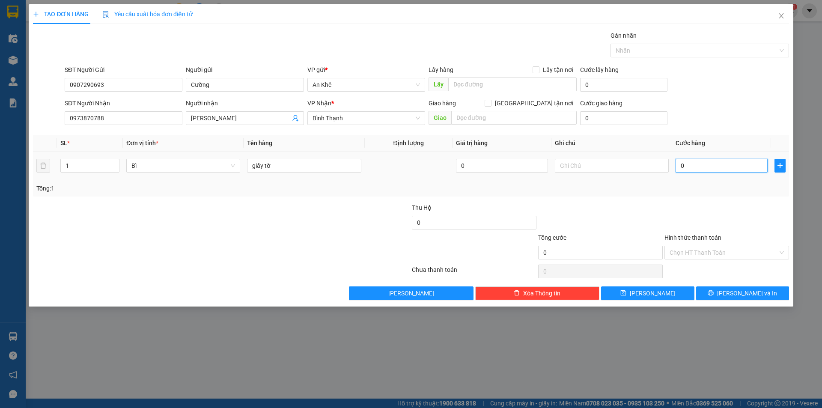
type input "3"
type input "30"
type input "300"
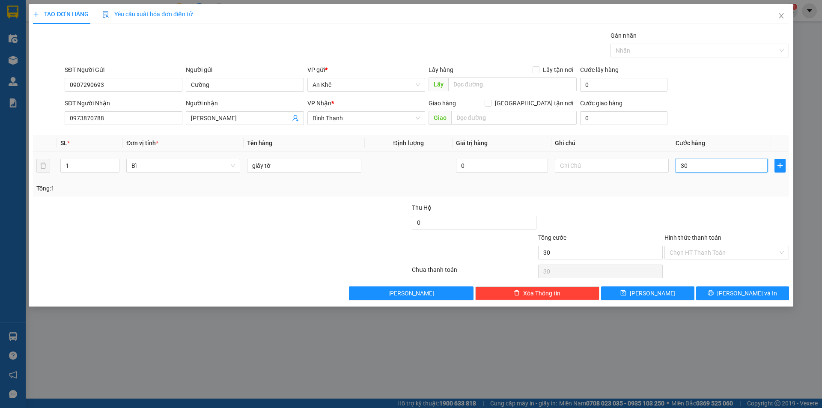
type input "300"
type input "3.000"
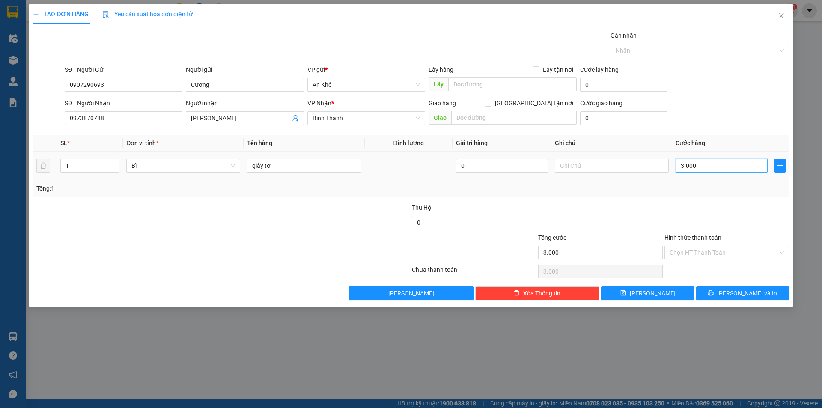
type input "30.000"
click at [726, 251] on input "Hình thức thanh toán" at bounding box center [724, 252] width 108 height 13
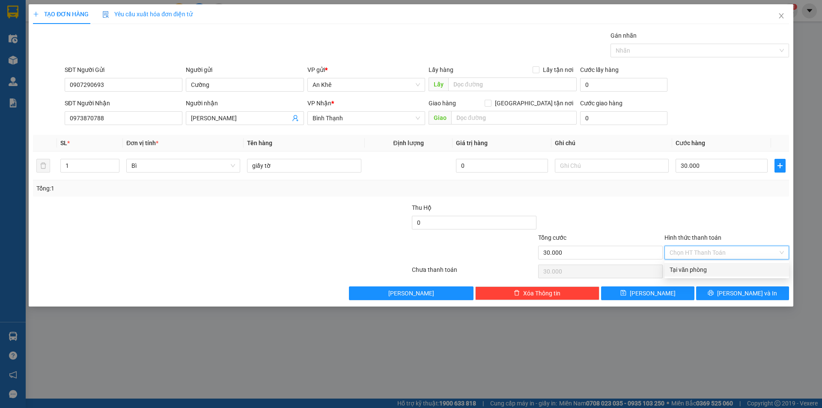
click at [715, 269] on div "Tại văn phòng" at bounding box center [727, 269] width 114 height 9
type input "0"
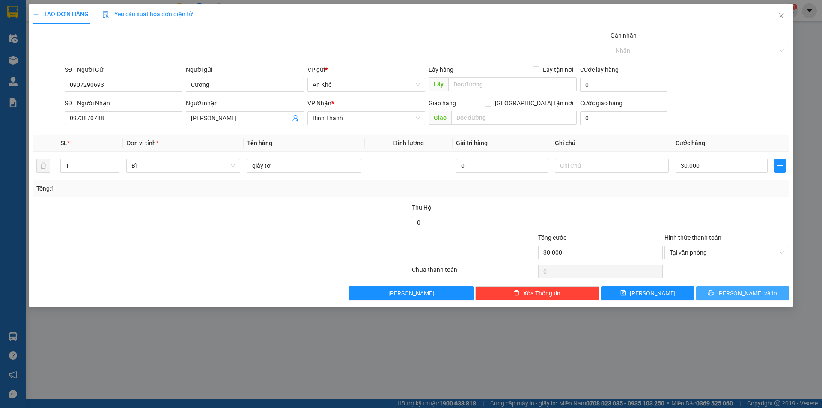
click at [724, 294] on button "[PERSON_NAME] và In" at bounding box center [742, 294] width 93 height 14
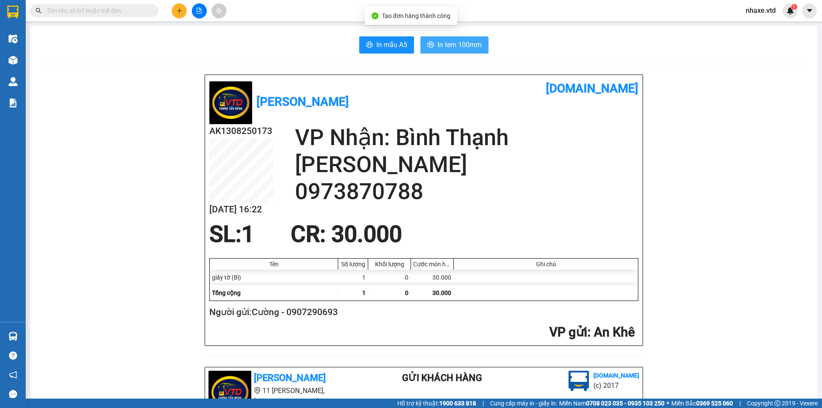
click at [454, 40] on span "In tem 100mm" at bounding box center [460, 44] width 44 height 11
click at [124, 10] on input "text" at bounding box center [97, 10] width 101 height 9
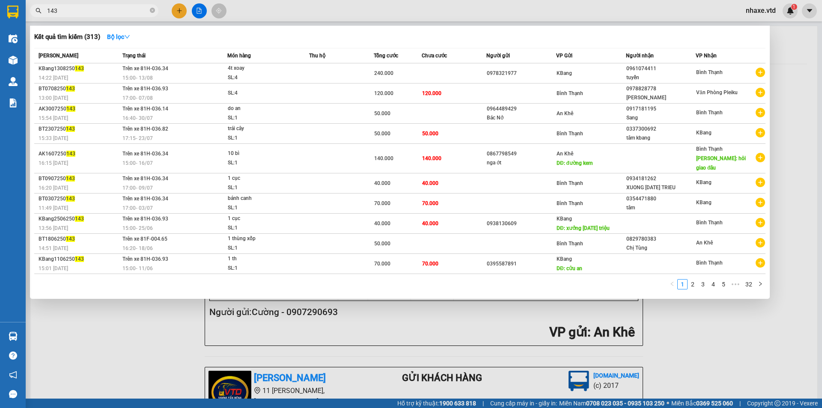
type input "143"
click at [710, 305] on div at bounding box center [411, 204] width 822 height 408
